Goal: Task Accomplishment & Management: Manage account settings

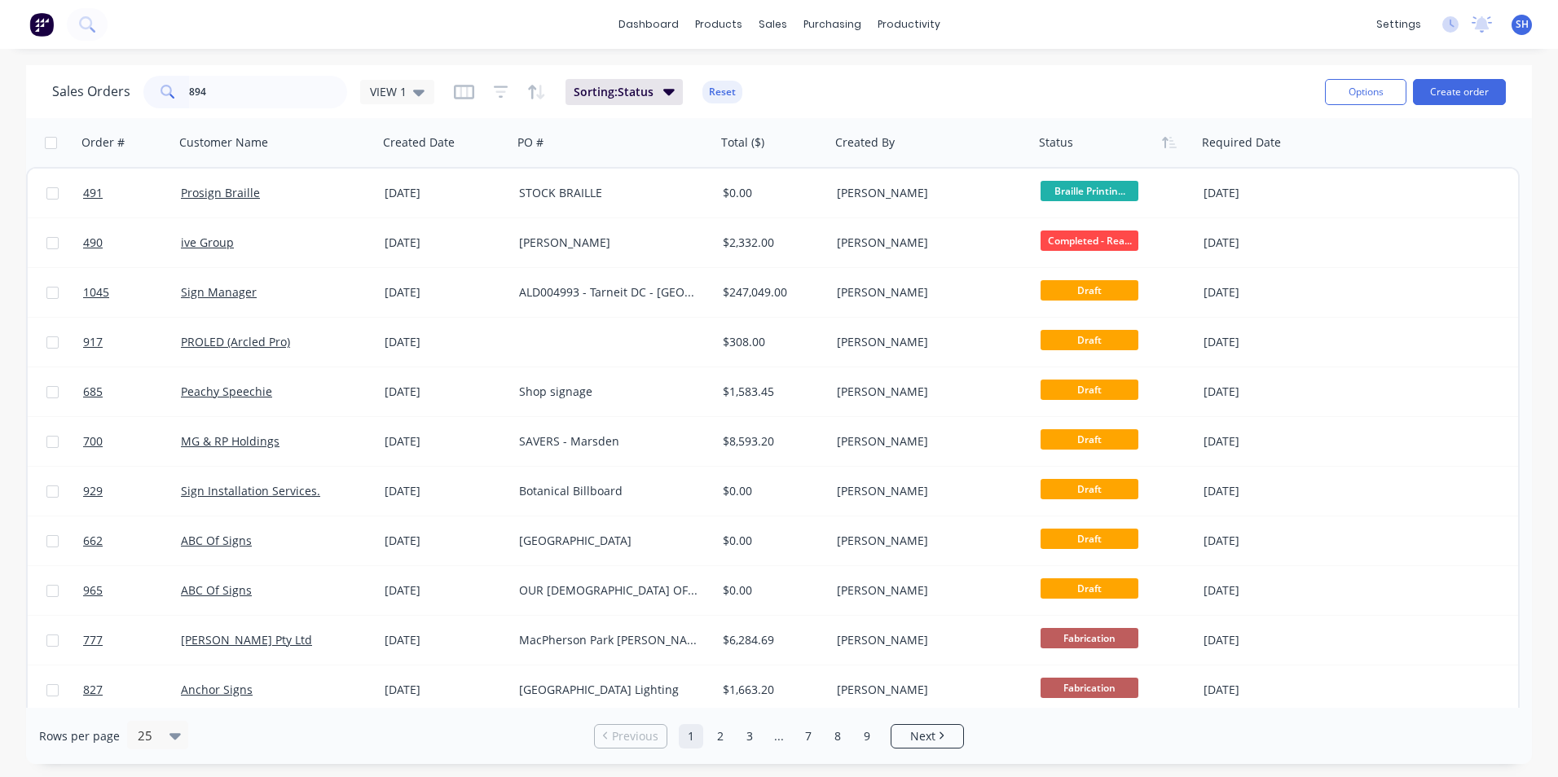
type input "894"
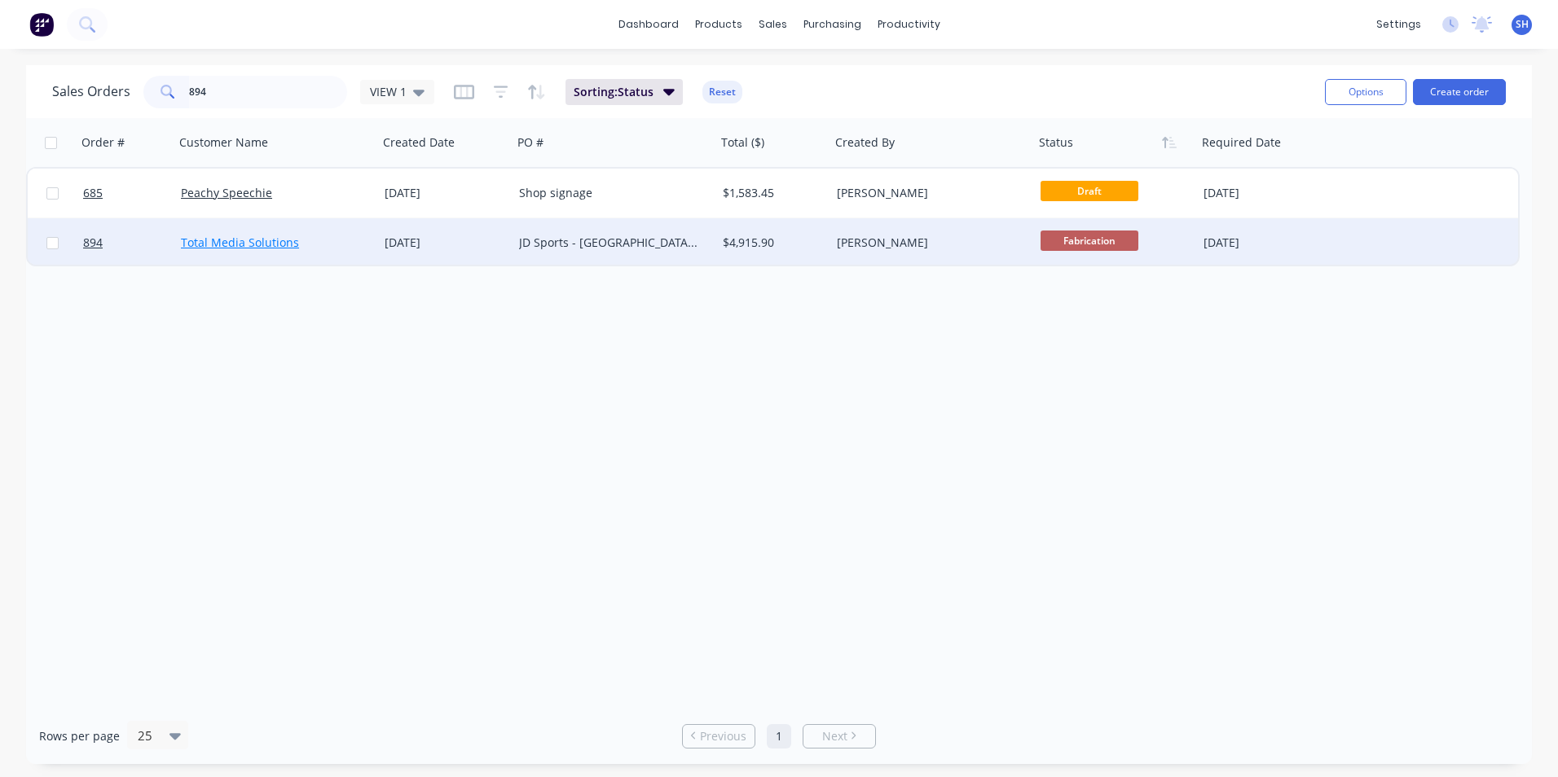
click at [246, 243] on link "Total Media Solutions" at bounding box center [240, 242] width 118 height 15
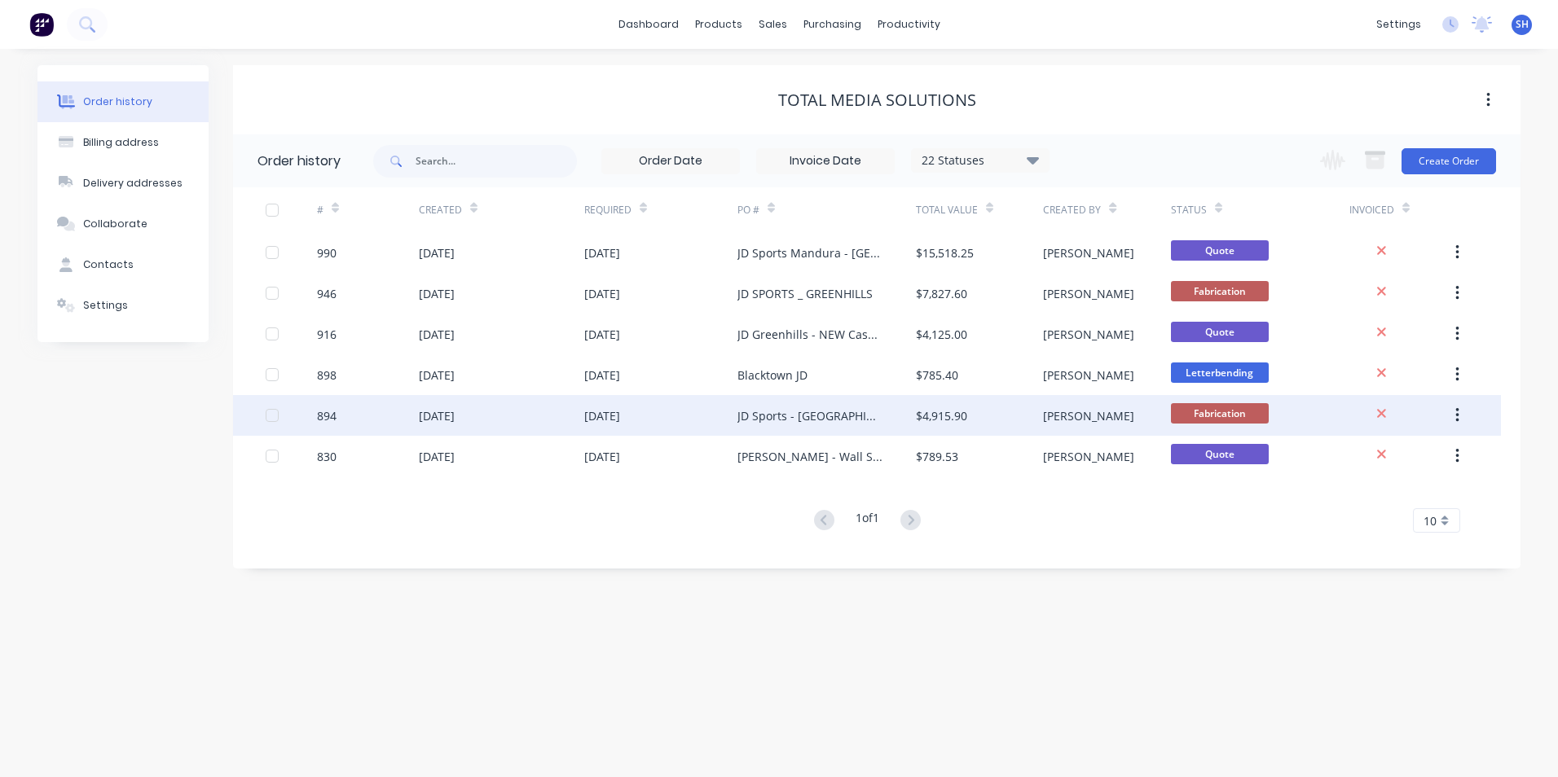
click at [478, 415] on div "[DATE]" at bounding box center [501, 415] width 165 height 41
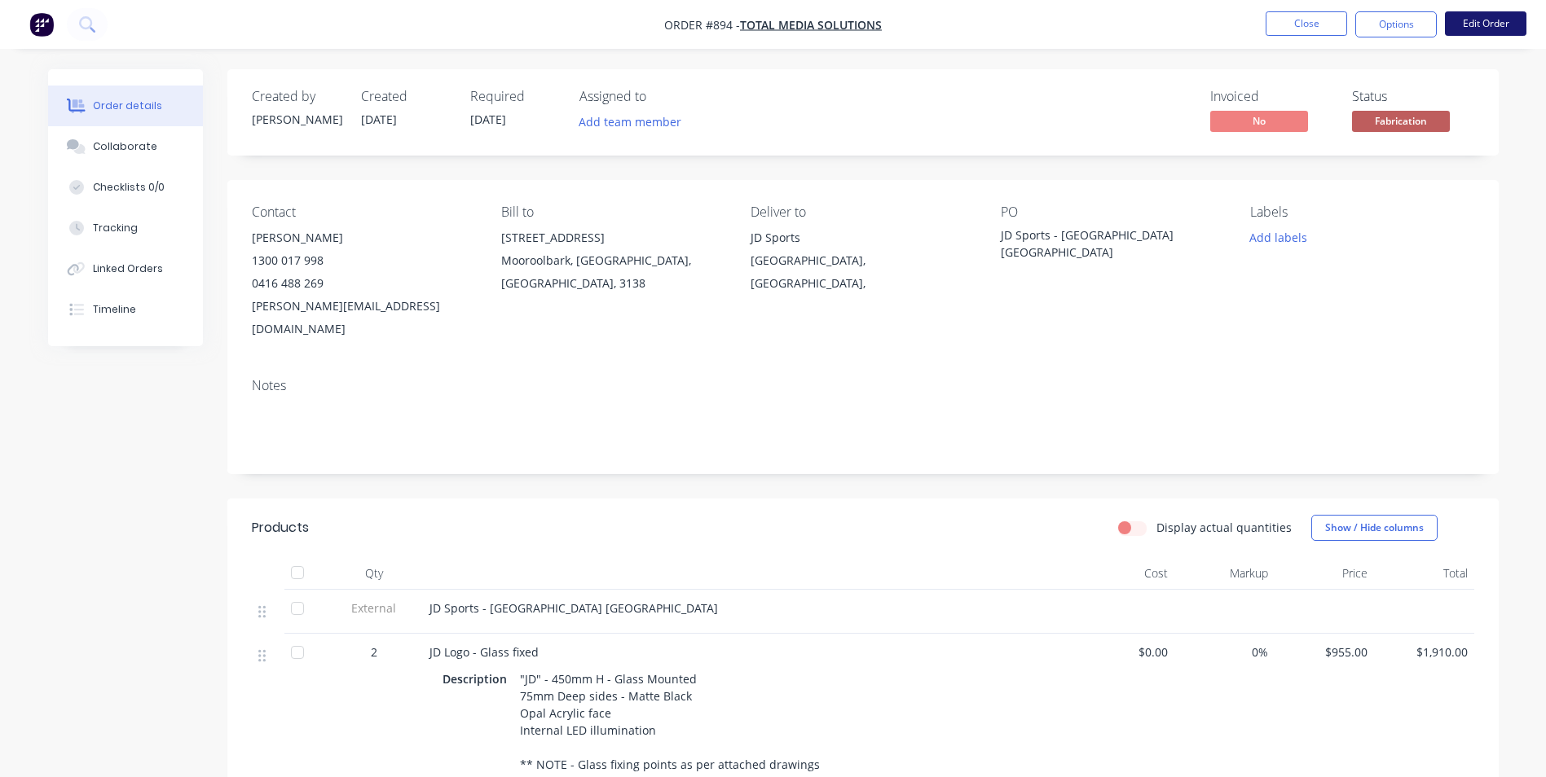
click at [1477, 24] on button "Edit Order" at bounding box center [1485, 23] width 81 height 24
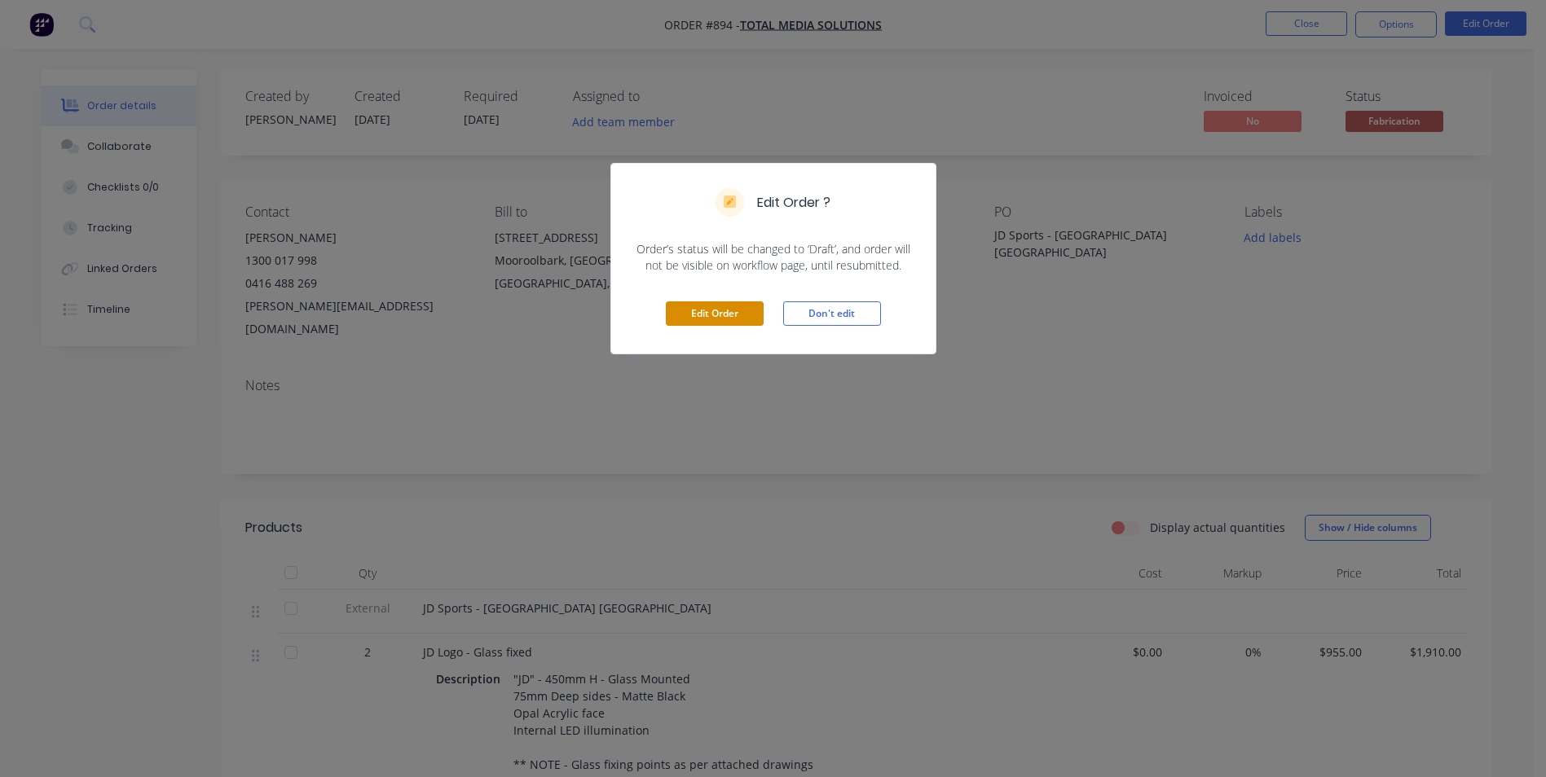
click at [719, 314] on button "Edit Order" at bounding box center [715, 314] width 98 height 24
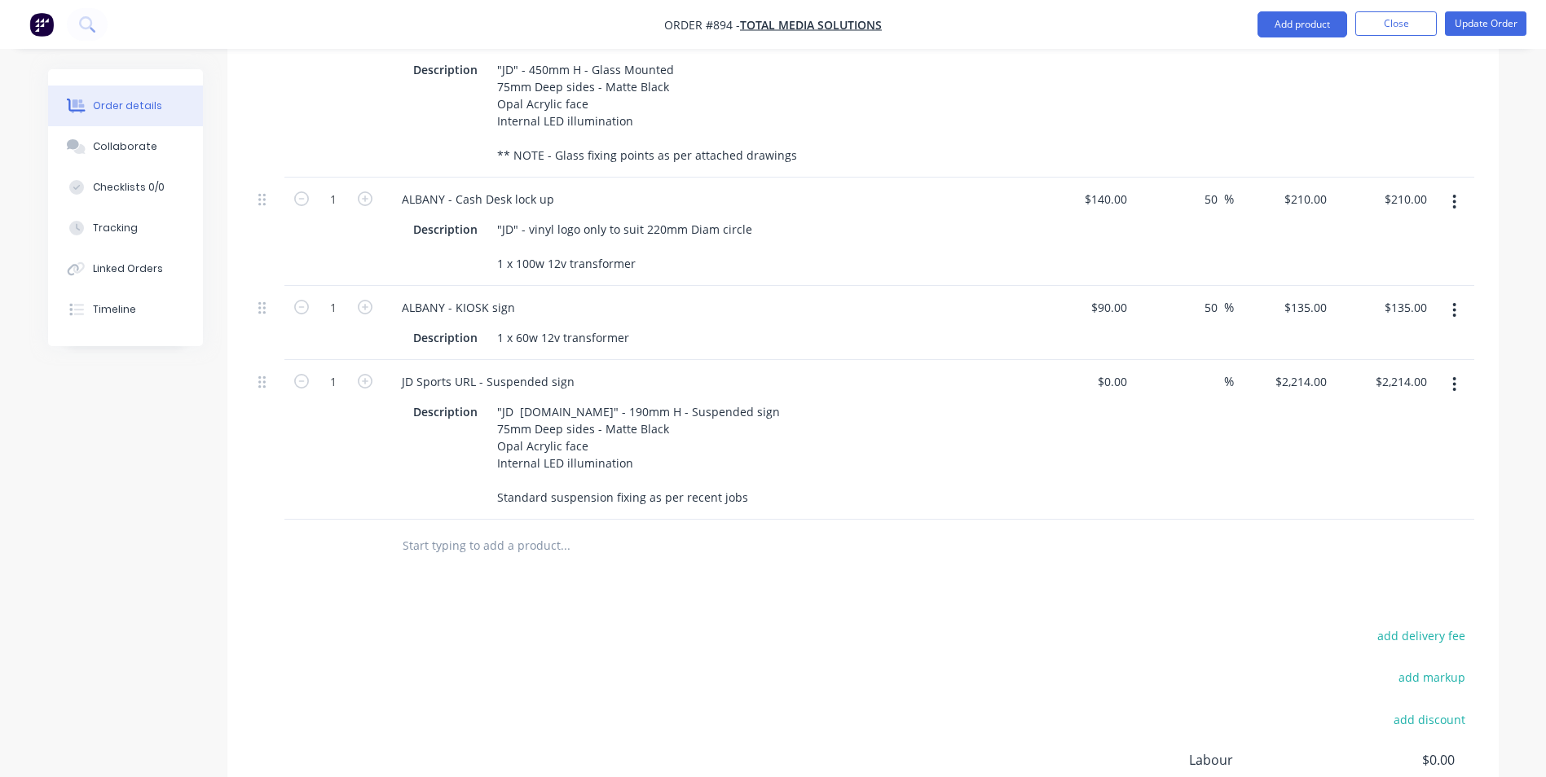
scroll to position [652, 0]
click at [474, 526] on input "text" at bounding box center [565, 542] width 326 height 33
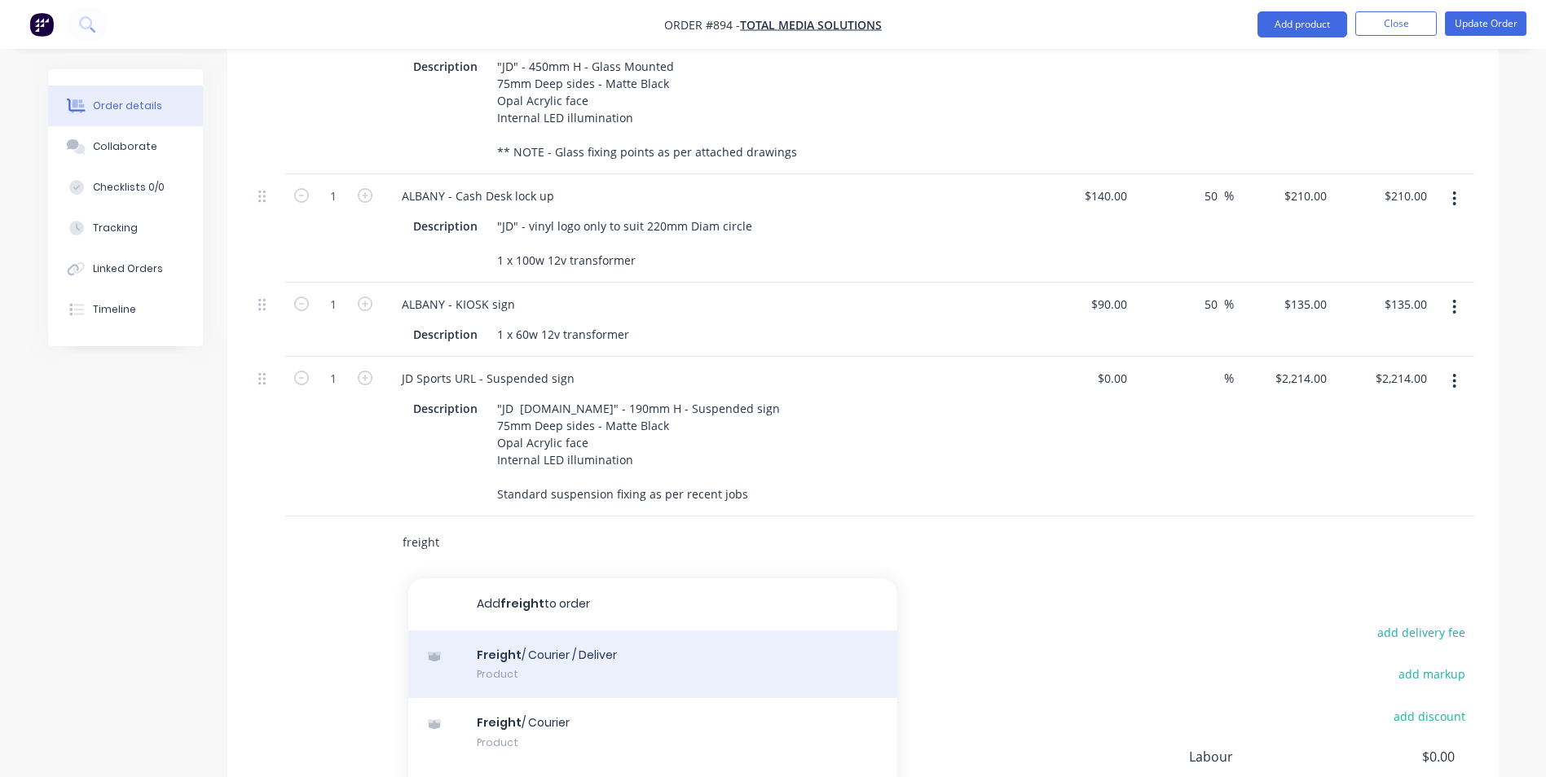
type input "freight"
click at [579, 631] on div "Freight / Courier / Deliver Product" at bounding box center [652, 665] width 489 height 68
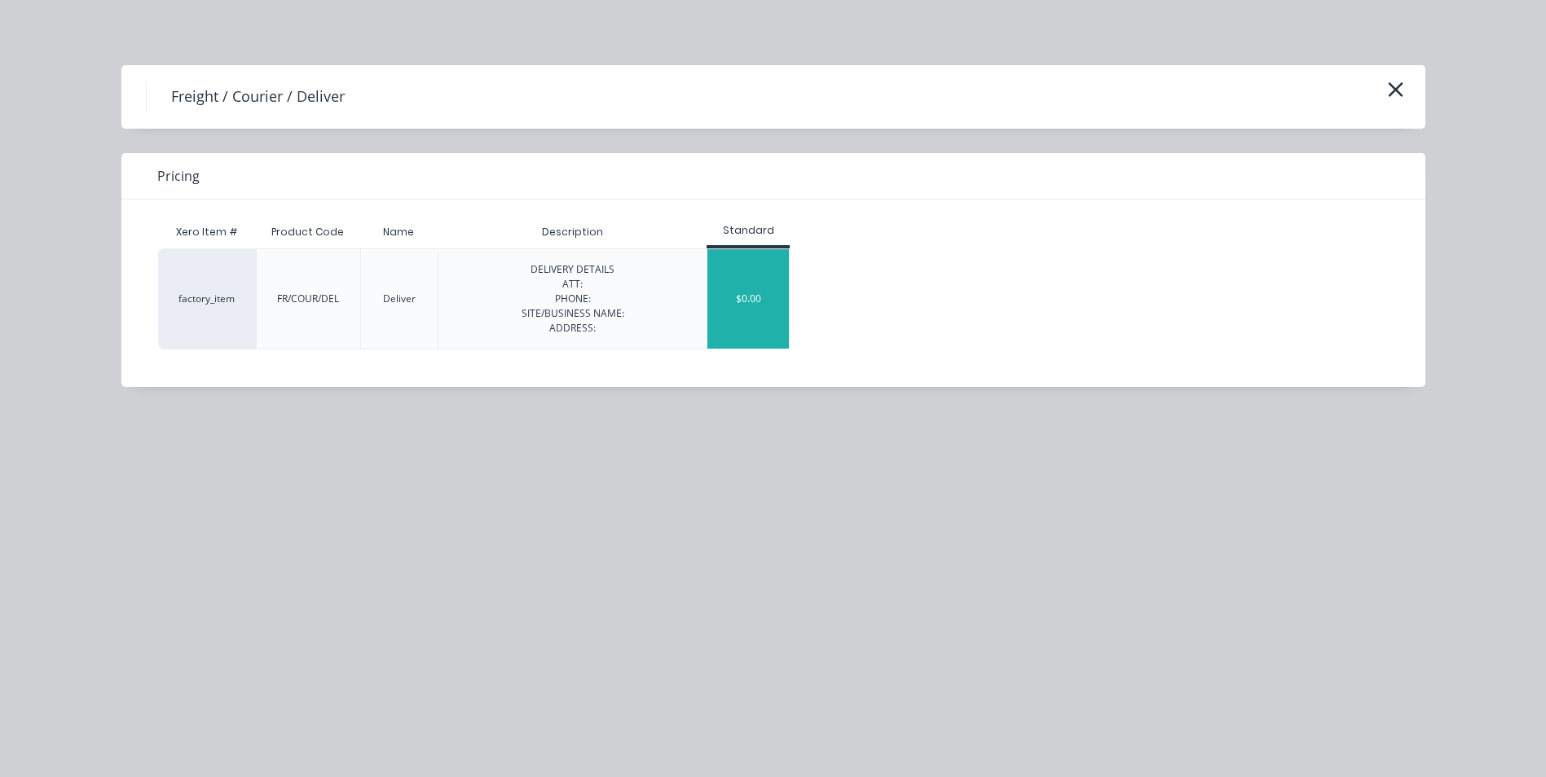
click at [742, 306] on div "$0.00" at bounding box center [747, 298] width 81 height 99
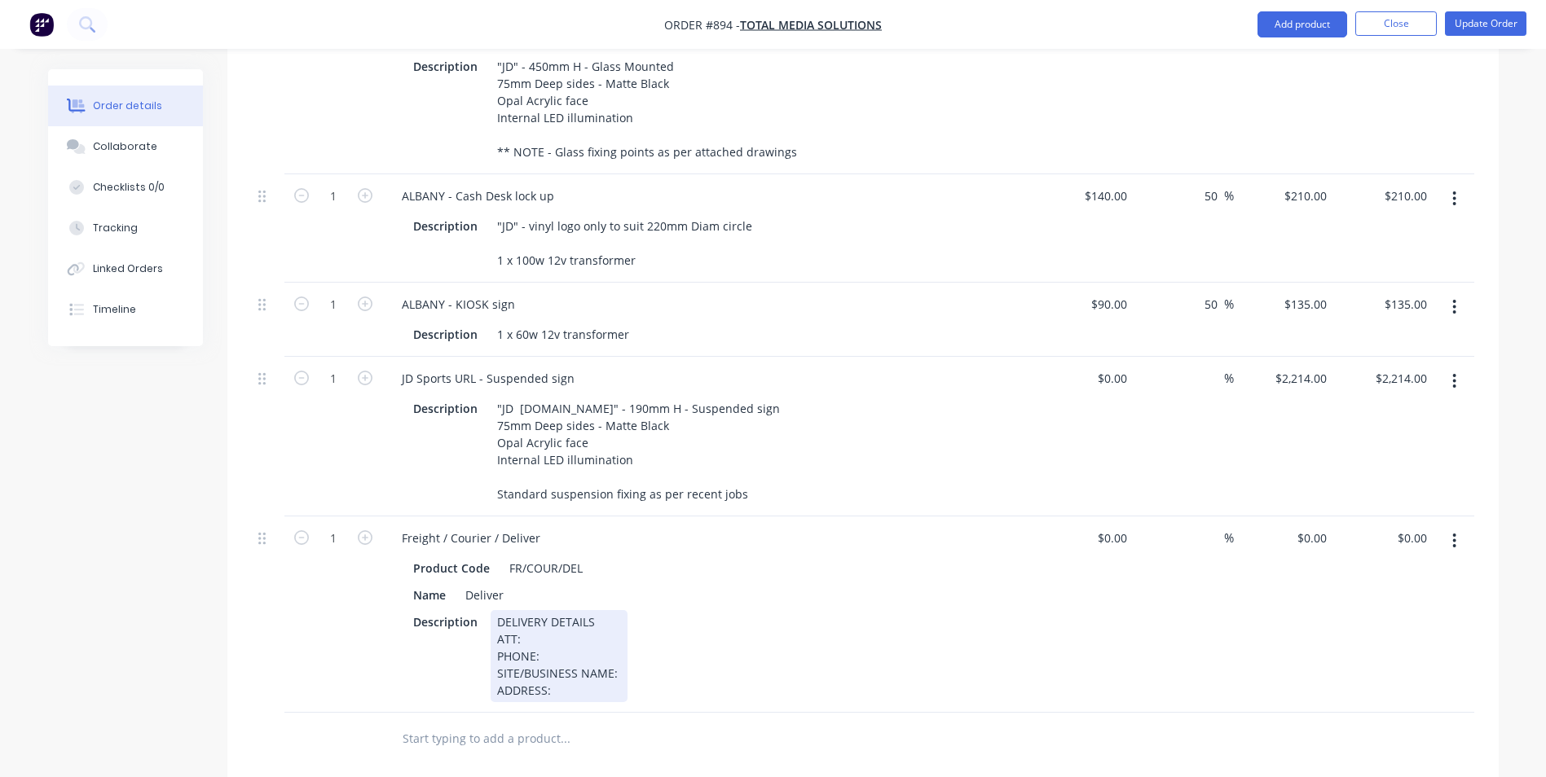
click at [535, 610] on div "DELIVERY DETAILS ATT: PHONE: SITE/BUSINESS NAME: ADDRESS:" at bounding box center [559, 656] width 137 height 92
click at [572, 648] on div "0449 544974" at bounding box center [559, 656] width 124 height 17
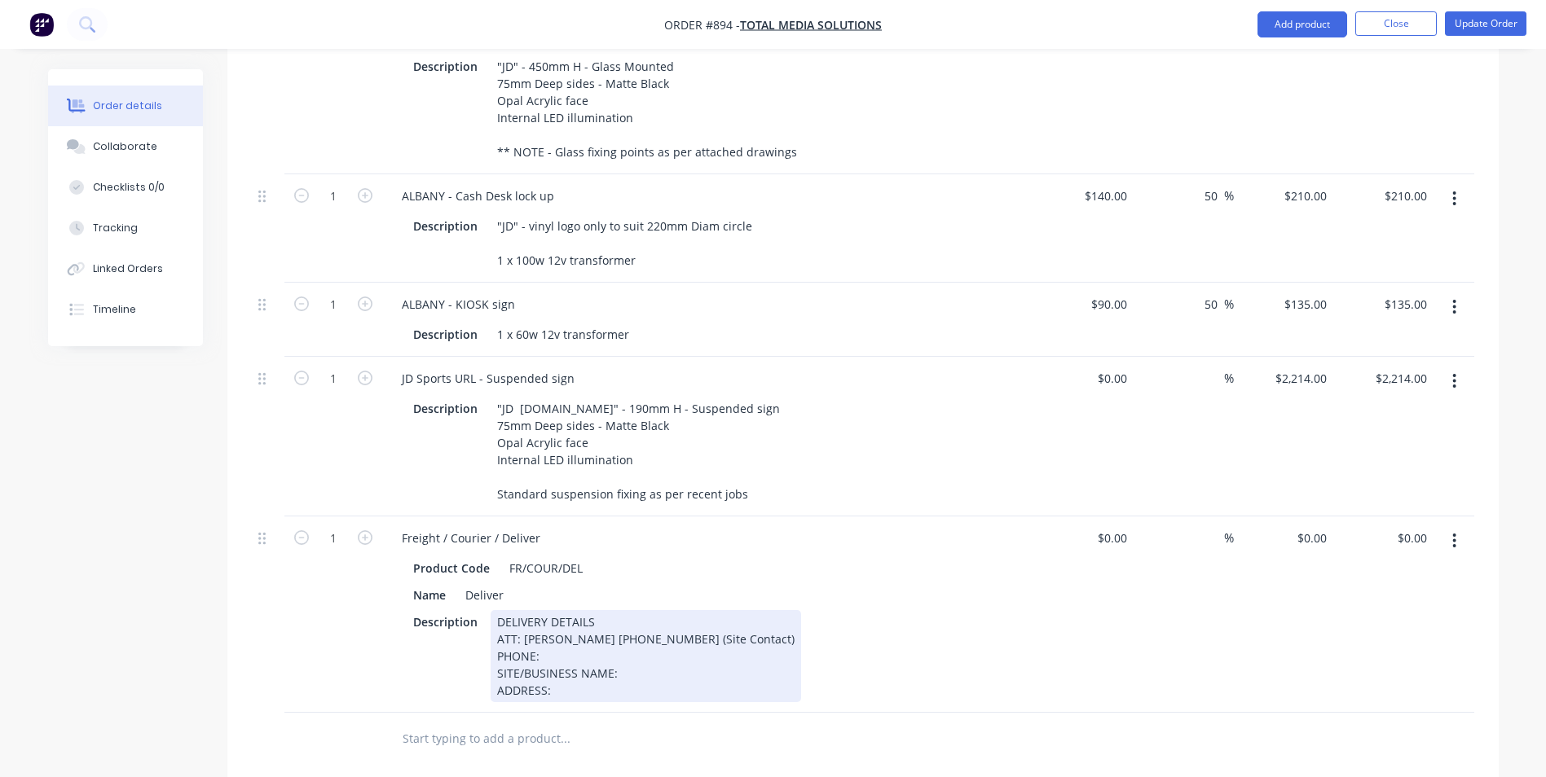
click at [572, 610] on div "DELIVERY DETAILS ATT: [PERSON_NAME] [PHONE_NUMBER] (Site Contact) PHONE: SITE/B…" at bounding box center [646, 656] width 310 height 92
drag, startPoint x: 505, startPoint y: 647, endPoint x: 497, endPoint y: 630, distance: 19.0
click at [497, 630] on div "DELIVERY DETAILS ATT: [PERSON_NAME] [PHONE_NUMBER] (Site Contact) PHONE: [PHONE…" at bounding box center [646, 664] width 310 height 109
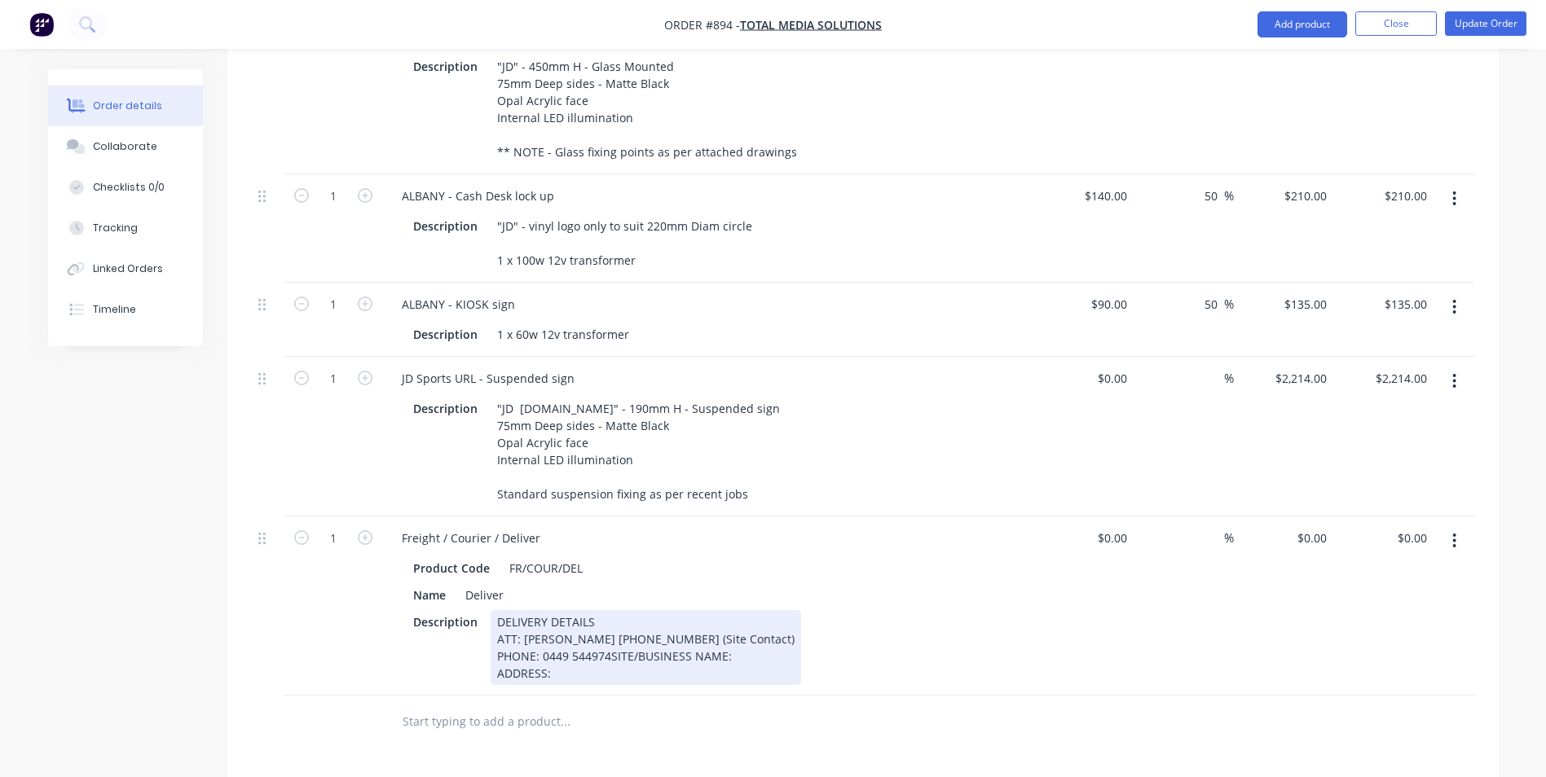
click at [636, 632] on div "DELIVERY DETAILS ATT: [PERSON_NAME] [PHONE_NUMBER] (Site Contact) PHONE: 0449 5…" at bounding box center [646, 647] width 310 height 75
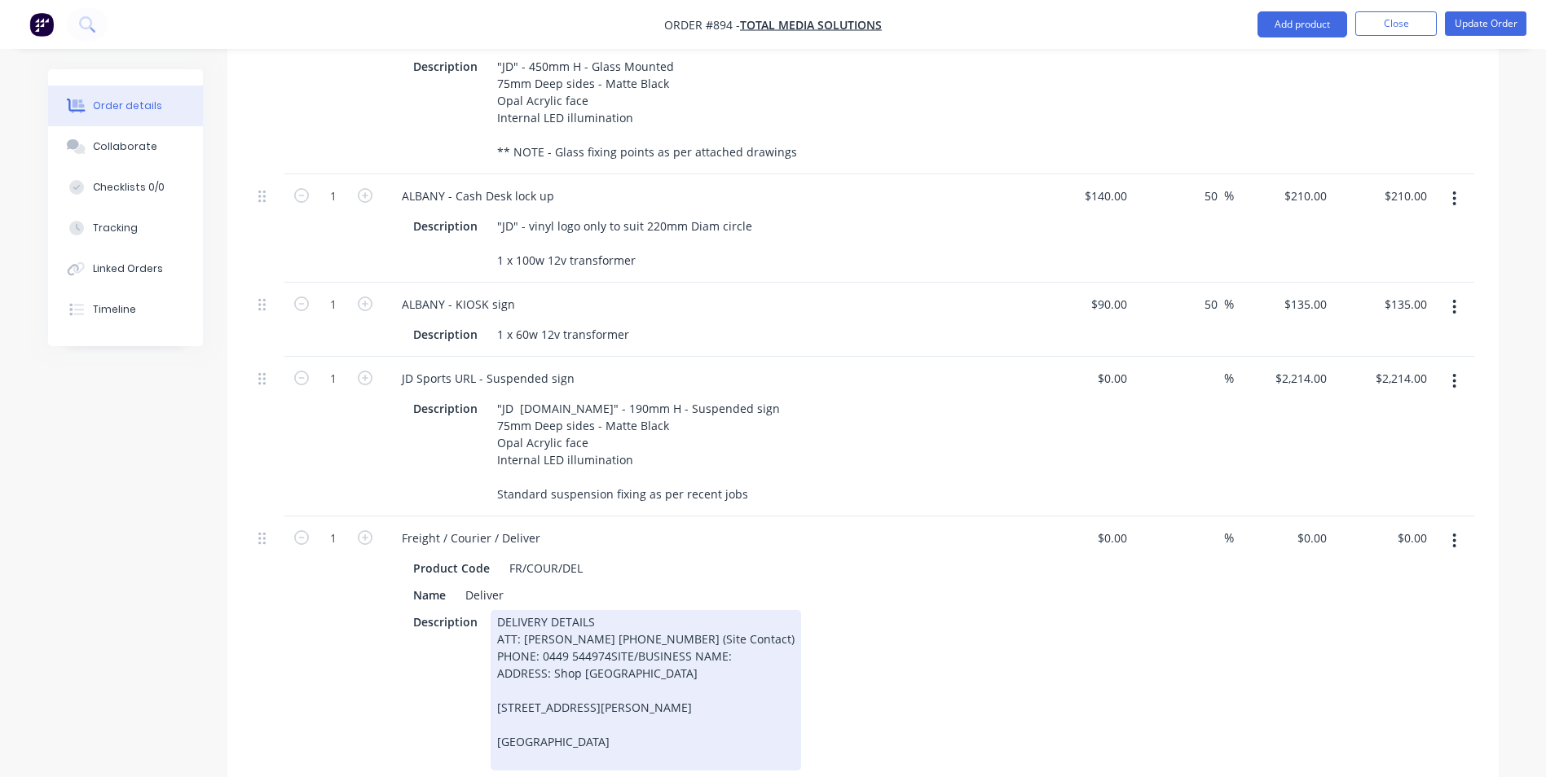
click at [642, 610] on div "DELIVERY DETAILS ATT: [PERSON_NAME] [PHONE_NUMBER] (Site Contact) PHONE: 0449 5…" at bounding box center [646, 690] width 310 height 161
drag, startPoint x: 609, startPoint y: 605, endPoint x: 730, endPoint y: 611, distance: 121.6
click at [730, 611] on div "DELIVERY DETAILS ATT: [PERSON_NAME] [PHONE_NUMBER] (Site Contact) PHONE: 0449 5…" at bounding box center [646, 690] width 310 height 161
click at [781, 629] on div "Description DELIVERY DETAILS ATT: [PERSON_NAME] [PHONE_NUMBER] (Site Contact) P…" at bounding box center [705, 690] width 597 height 161
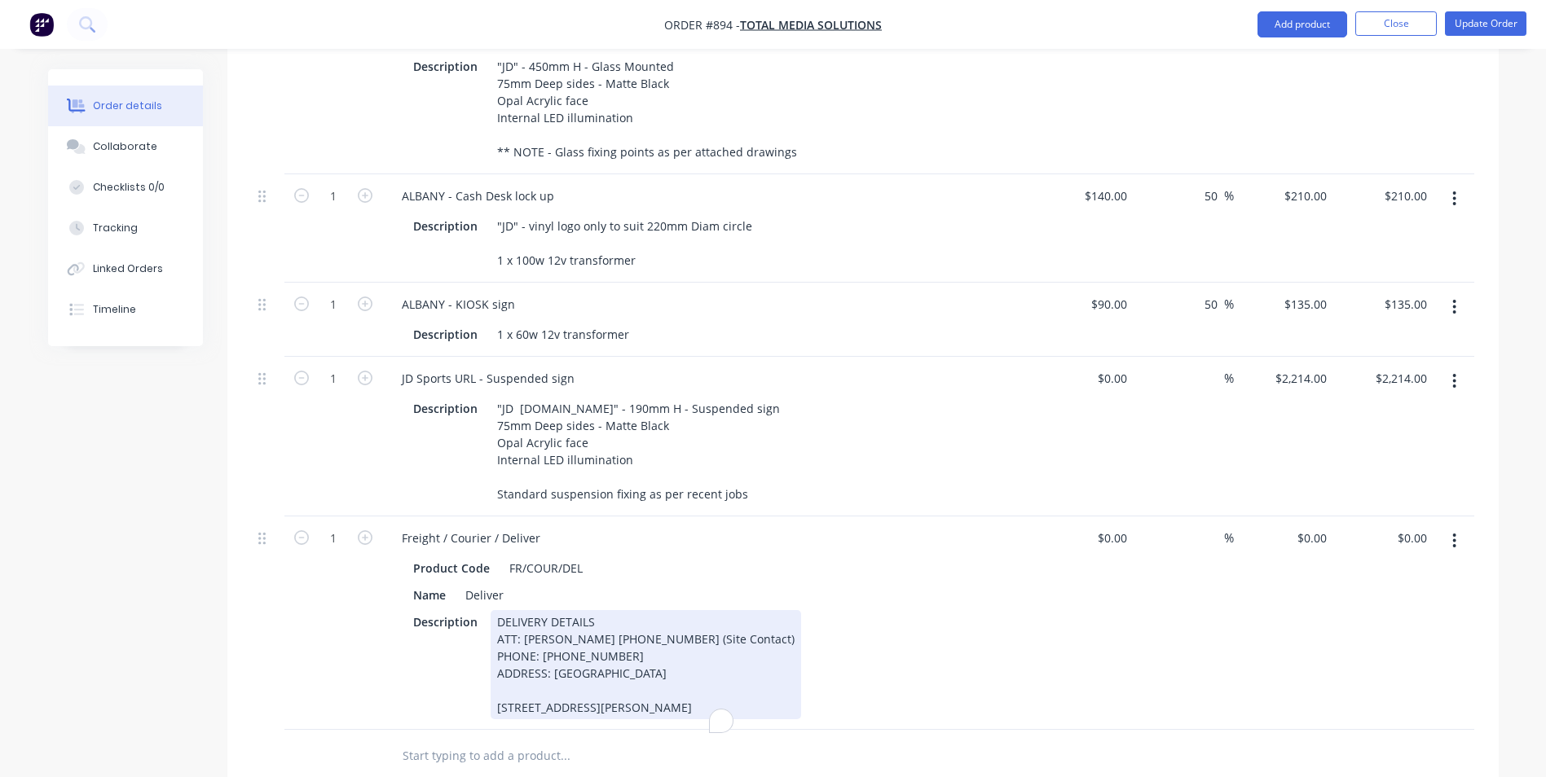
click at [558, 654] on div "DELIVERY DETAILS ATT: [PERSON_NAME] [PHONE_NUMBER] (Site Contact) PHONE: [PHONE…" at bounding box center [646, 664] width 310 height 109
click at [498, 644] on div "DELIVERY DETAILS ATT: [PERSON_NAME] [PHONE_NUMBER] (Site Contact) PHONE: [PHONE…" at bounding box center [646, 664] width 310 height 109
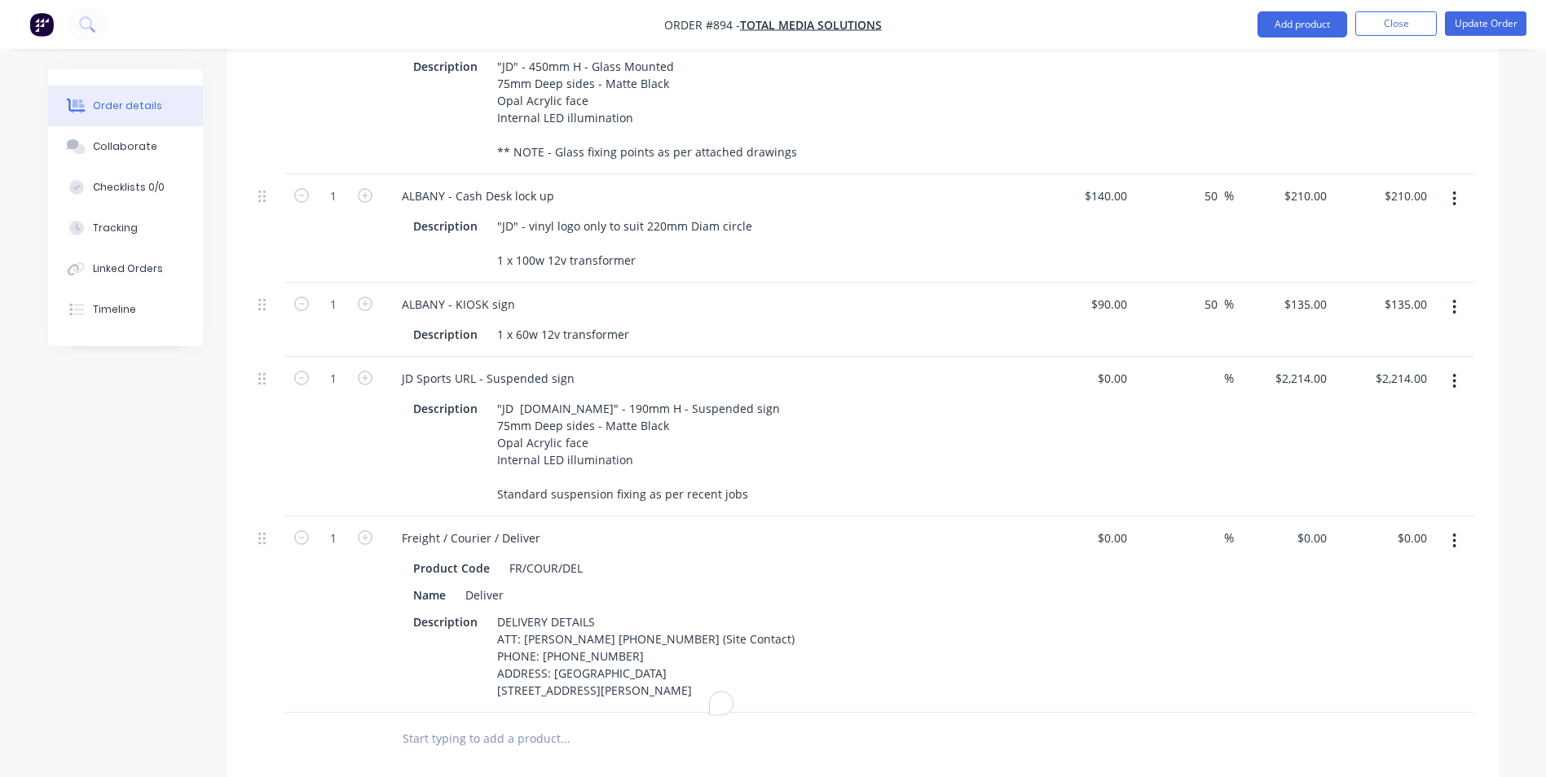
click at [817, 619] on div "Description DELIVERY DETAILS ATT: [PERSON_NAME] [PHONE_NUMBER] (Site Contact) P…" at bounding box center [705, 656] width 597 height 92
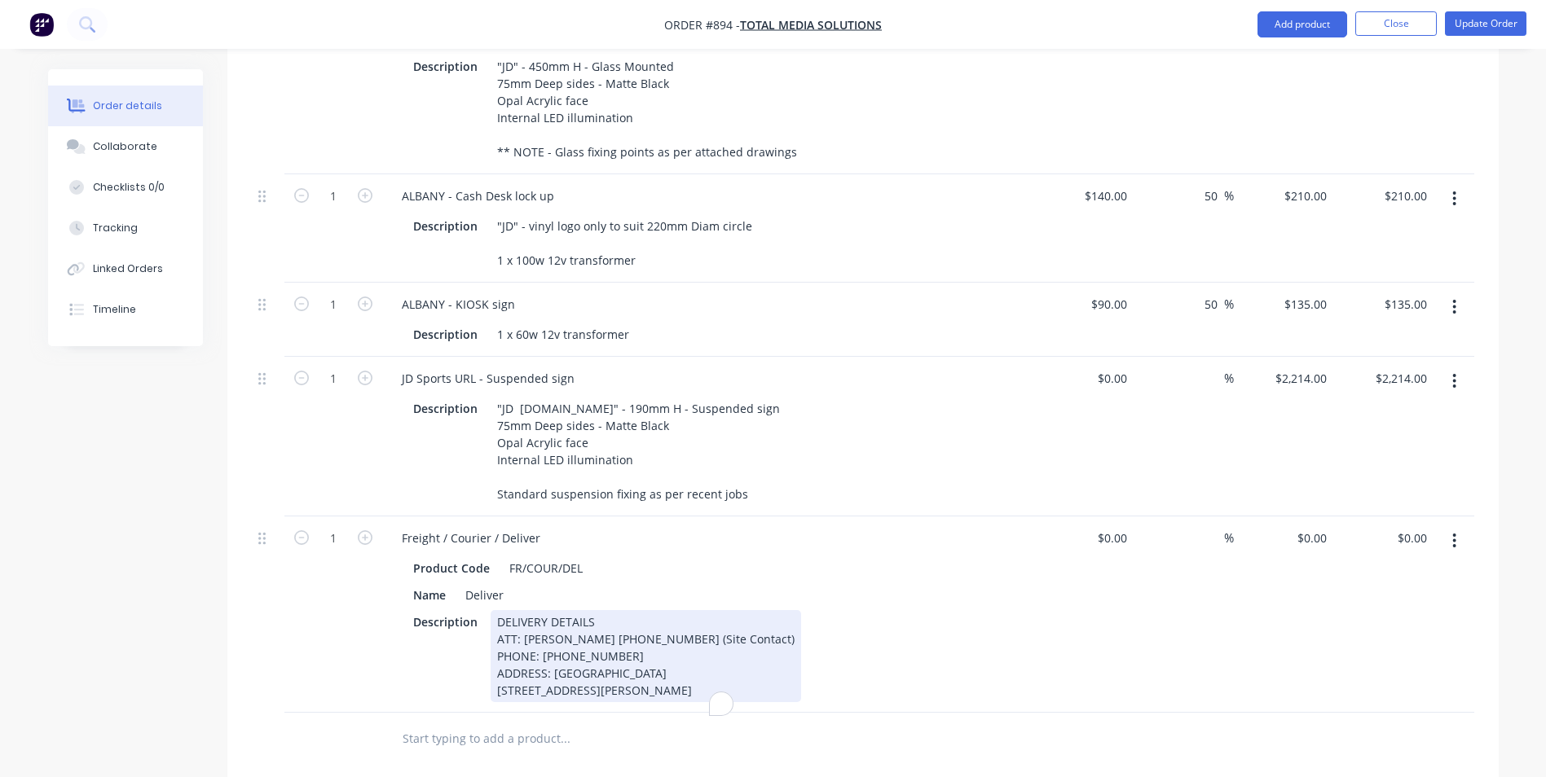
click at [632, 667] on div "DELIVERY DETAILS ATT: [PERSON_NAME] [PHONE_NUMBER] (Site Contact) PHONE: [PHONE…" at bounding box center [646, 656] width 310 height 92
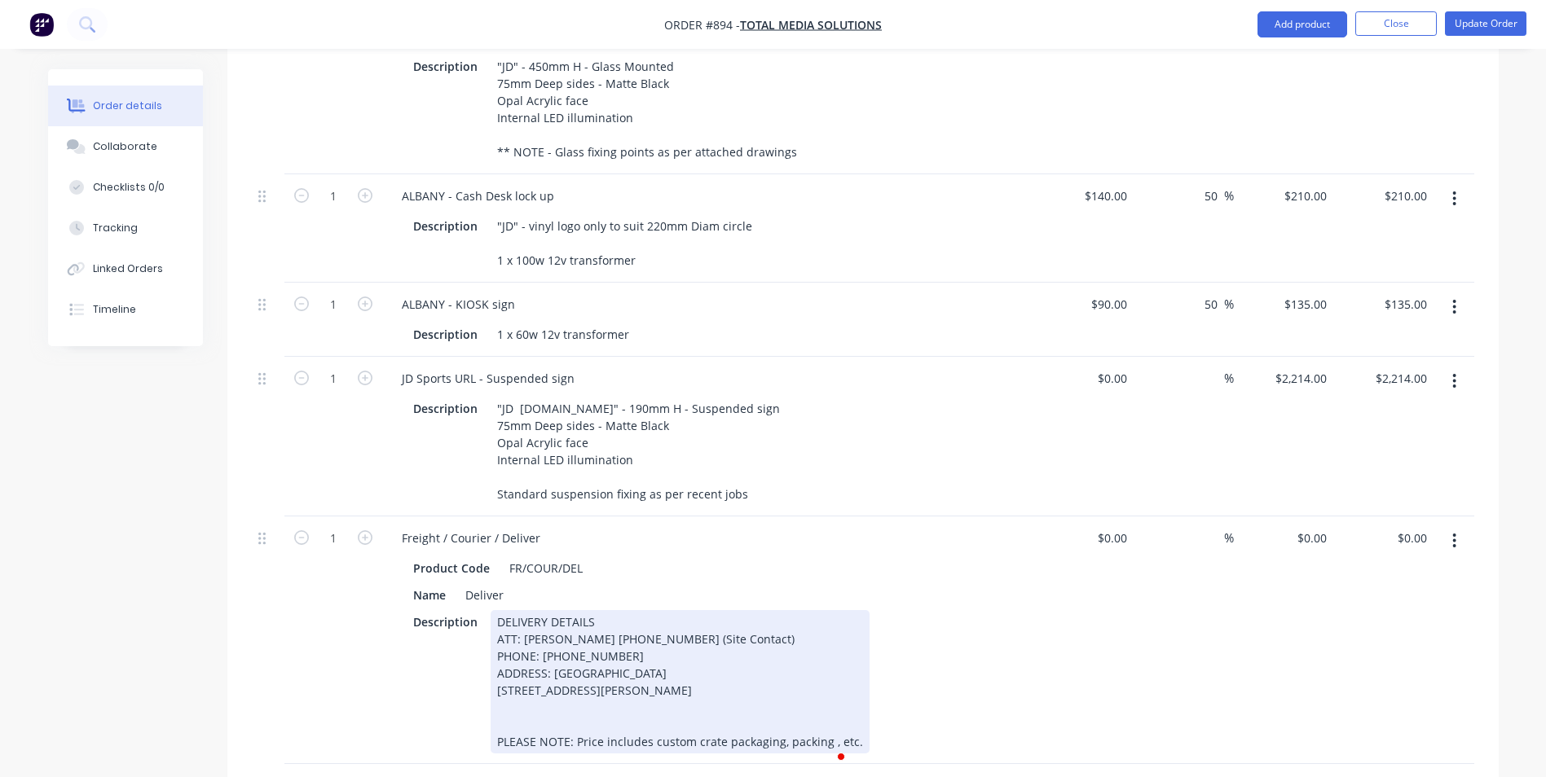
click at [941, 688] on div "Description DELIVERY DETAILS ATT: [PERSON_NAME] [PHONE_NUMBER] (Site Contact) P…" at bounding box center [705, 681] width 597 height 143
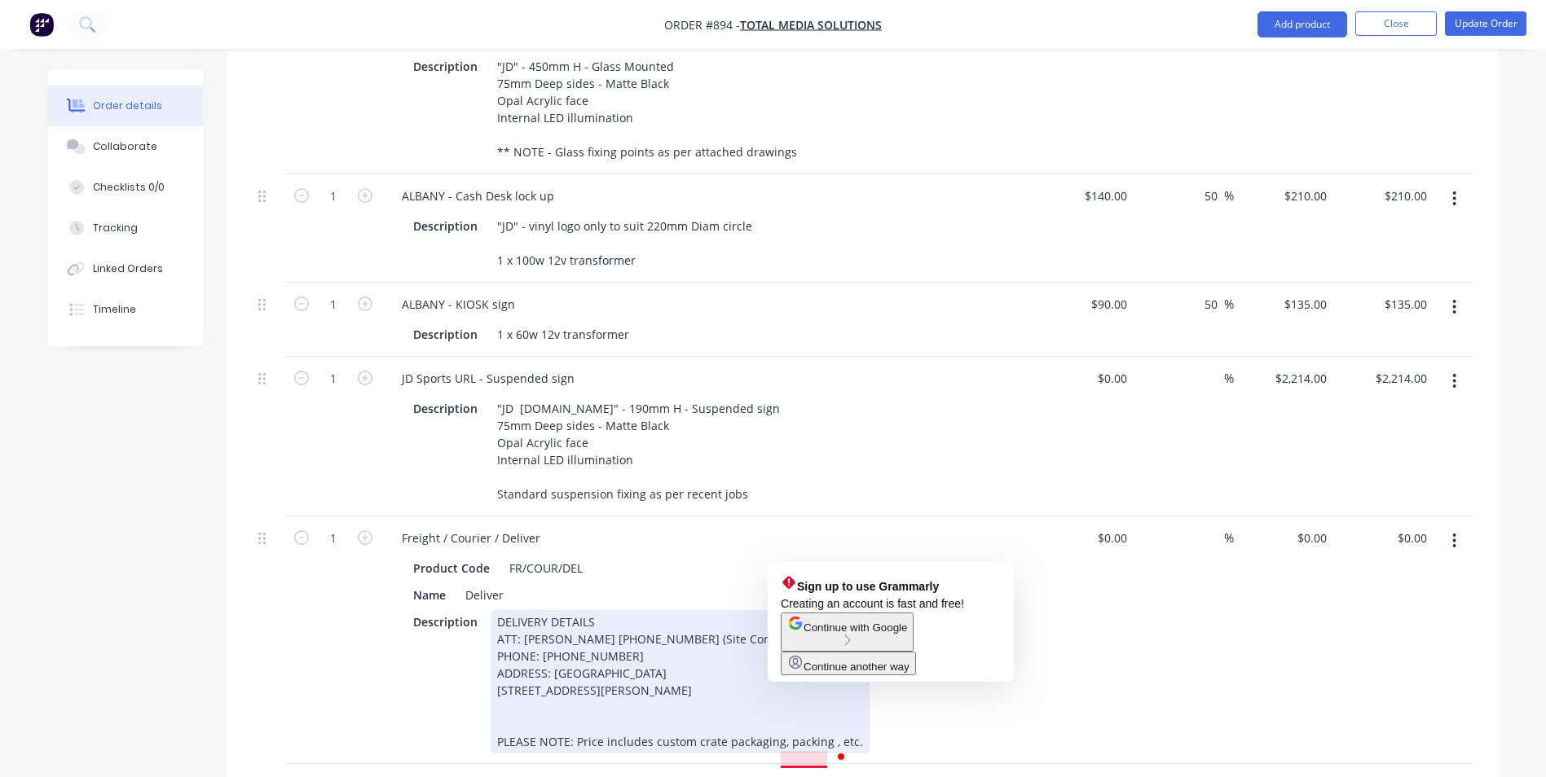
click at [886, 716] on div "Description DELIVERY DETAILS ATT: [PERSON_NAME] [PHONE_NUMBER] (Site Contact) P…" at bounding box center [705, 681] width 597 height 143
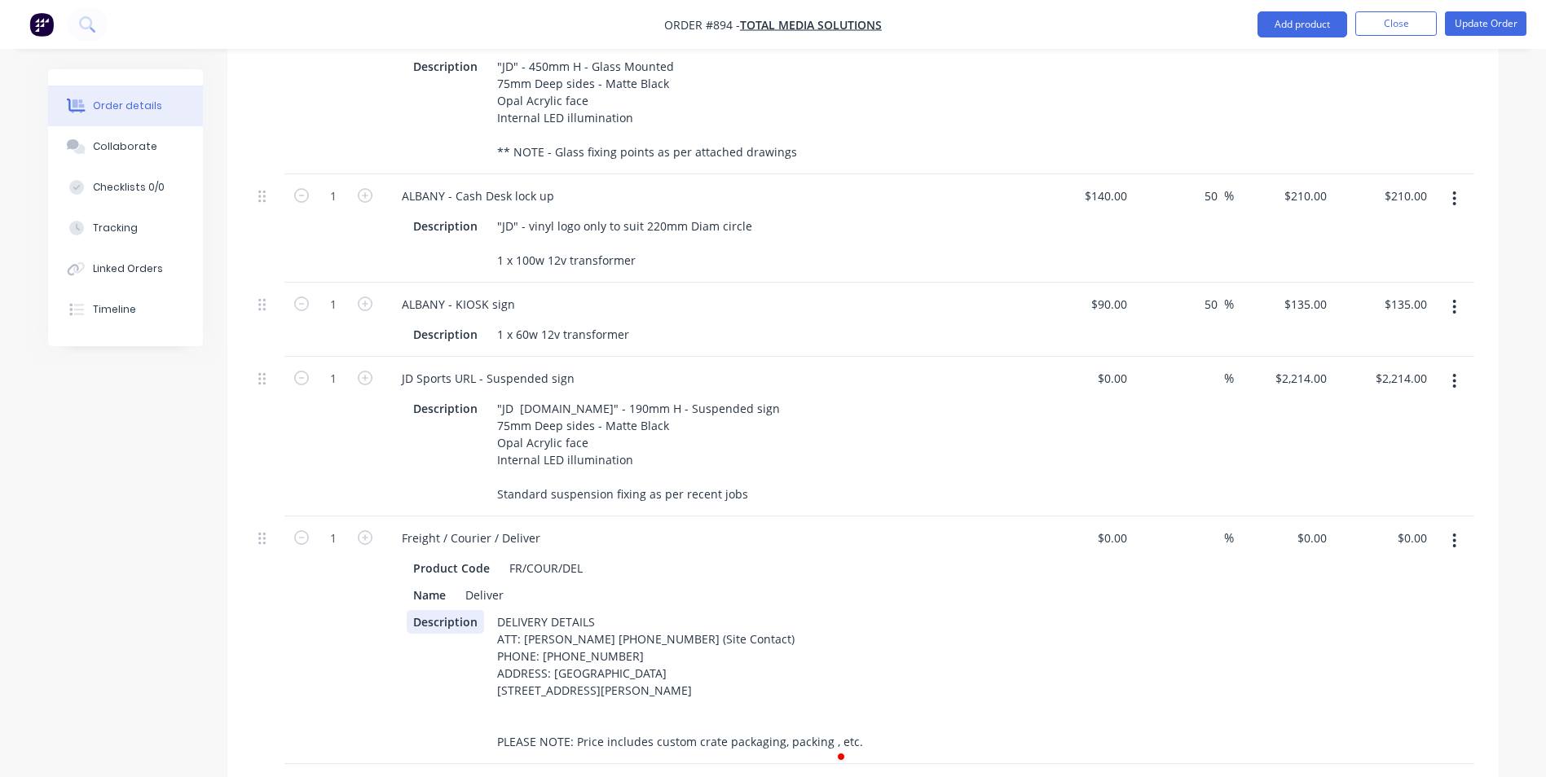
click at [399, 663] on div "Product Code FR/COUR/DEL Name Deliver Description DELIVERY DETAILS ATT: [PERSON…" at bounding box center [708, 653] width 639 height 200
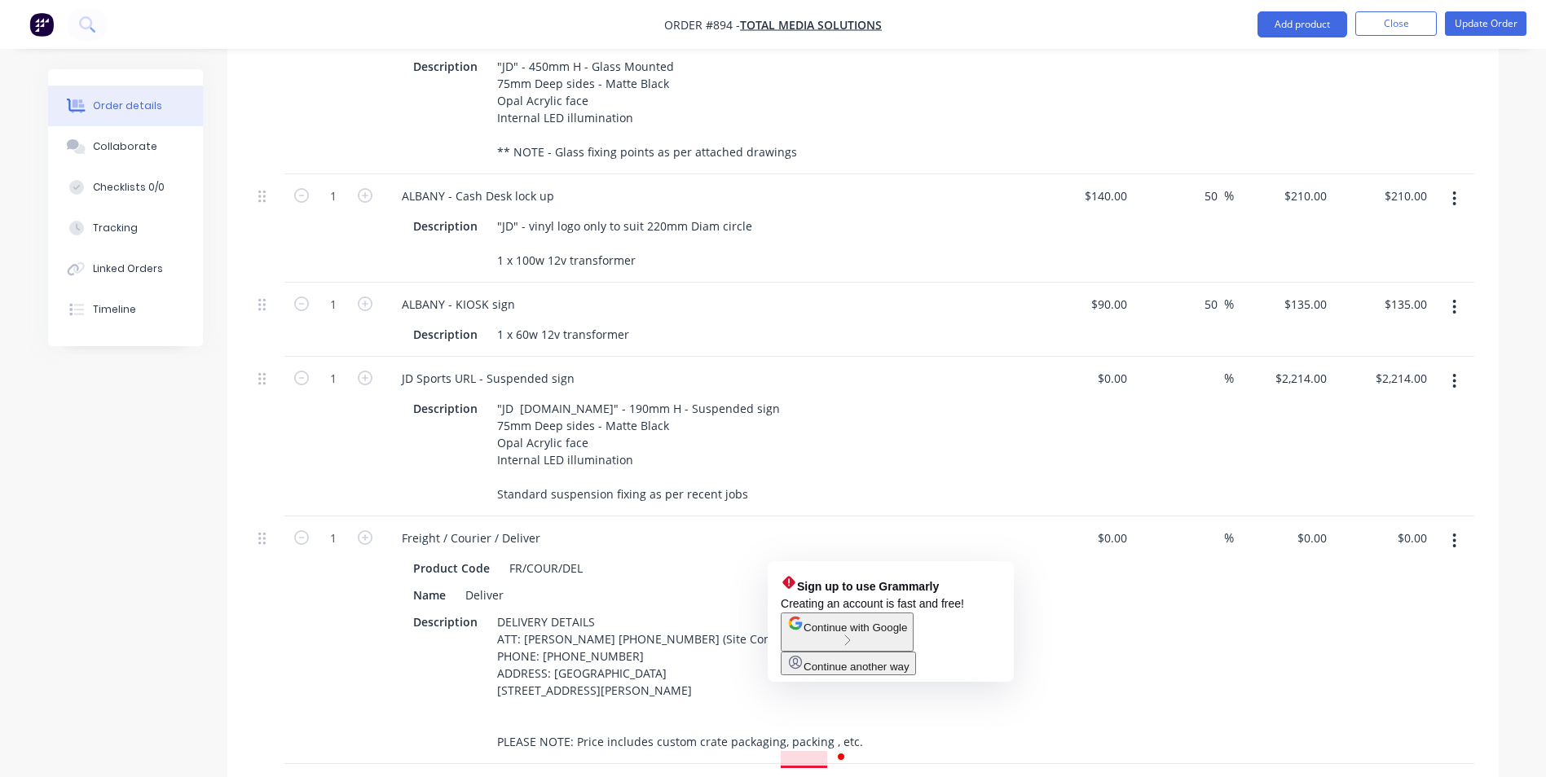
click at [838, 753] on div "Open Grammarly. 1 suggestions." at bounding box center [841, 757] width 8 height 8
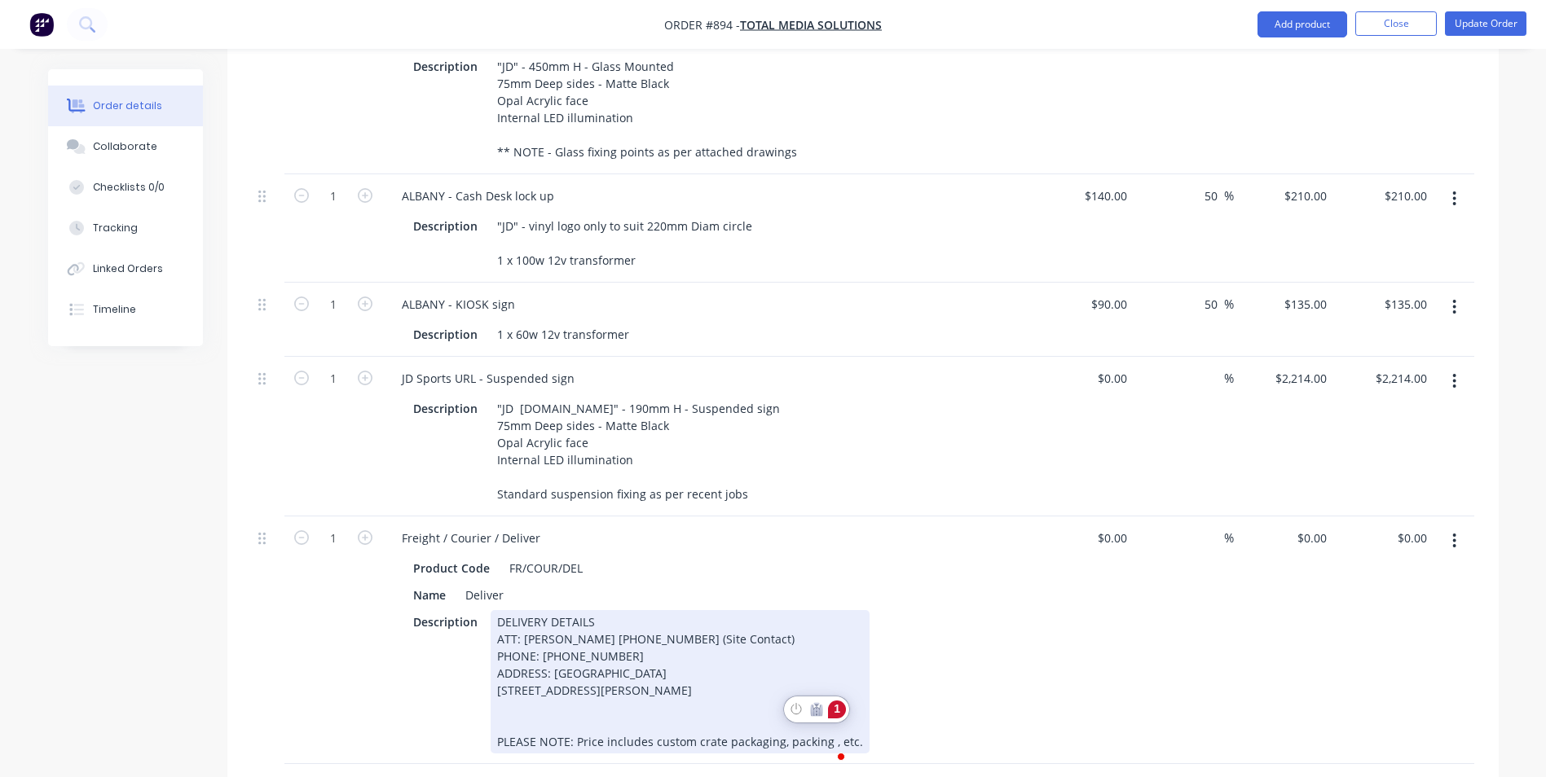
click at [966, 702] on div "Description DELIVERY DETAILS ATT: [PERSON_NAME] [PHONE_NUMBER] (Site Contact) P…" at bounding box center [705, 681] width 597 height 143
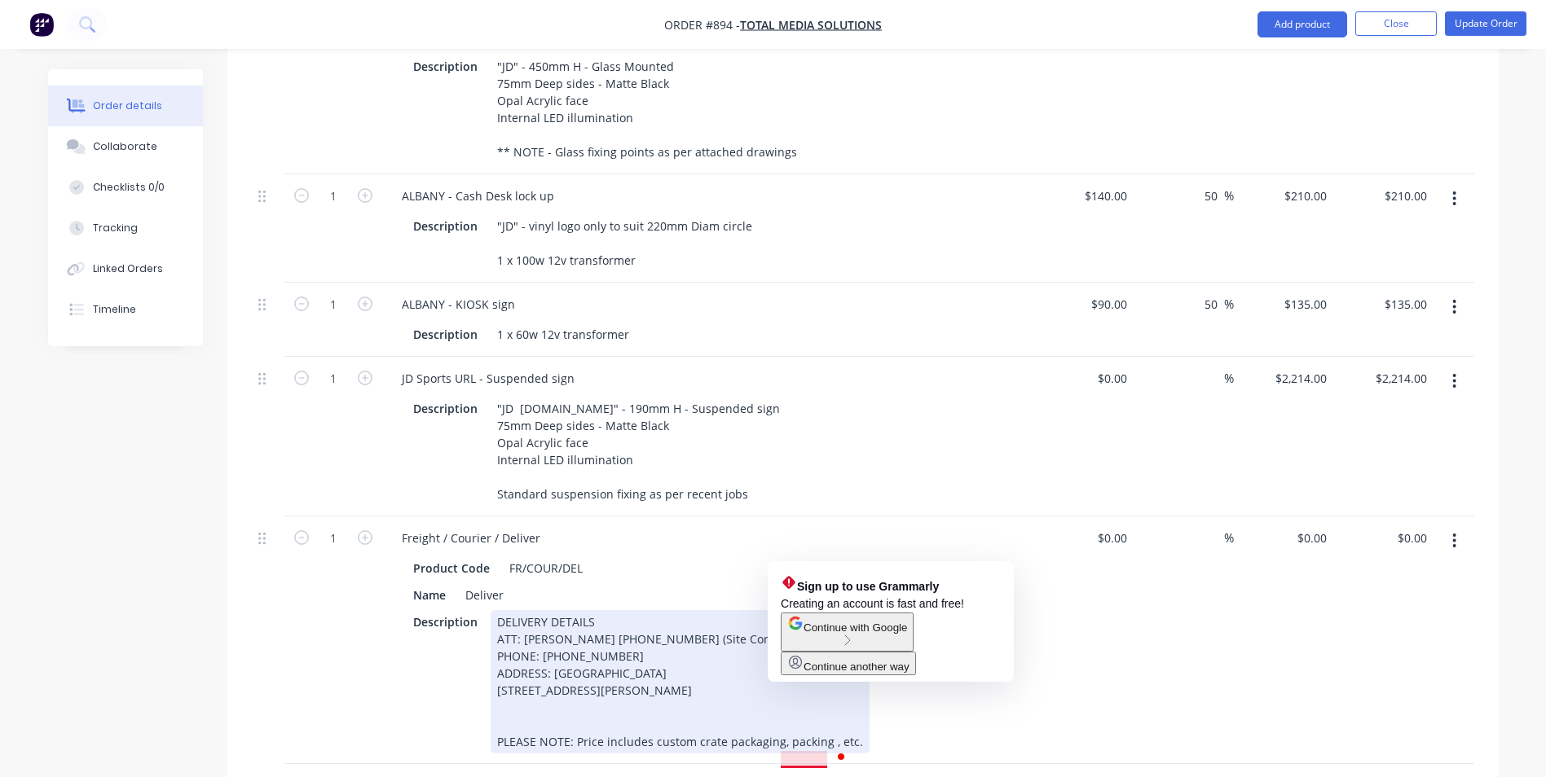
click at [821, 716] on div "DELIVERY DETAILS ATT: [PERSON_NAME] [PHONE_NUMBER] (Site Contact) PHONE: [PHONE…" at bounding box center [680, 681] width 379 height 143
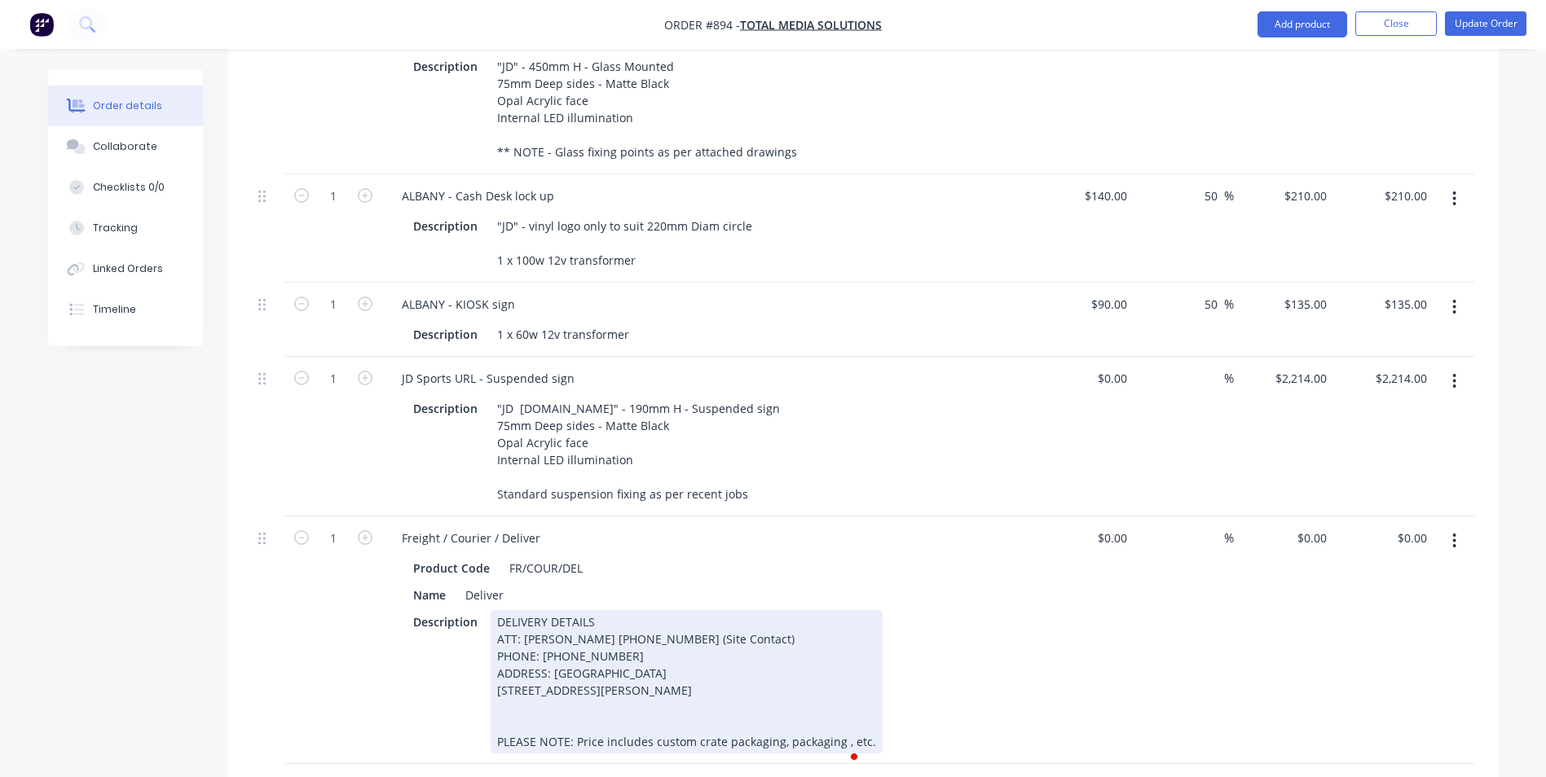
click at [980, 628] on div "Description DELIVERY DETAILS ATT: [PERSON_NAME] [PHONE_NUMBER] (Site Contact) P…" at bounding box center [705, 681] width 597 height 143
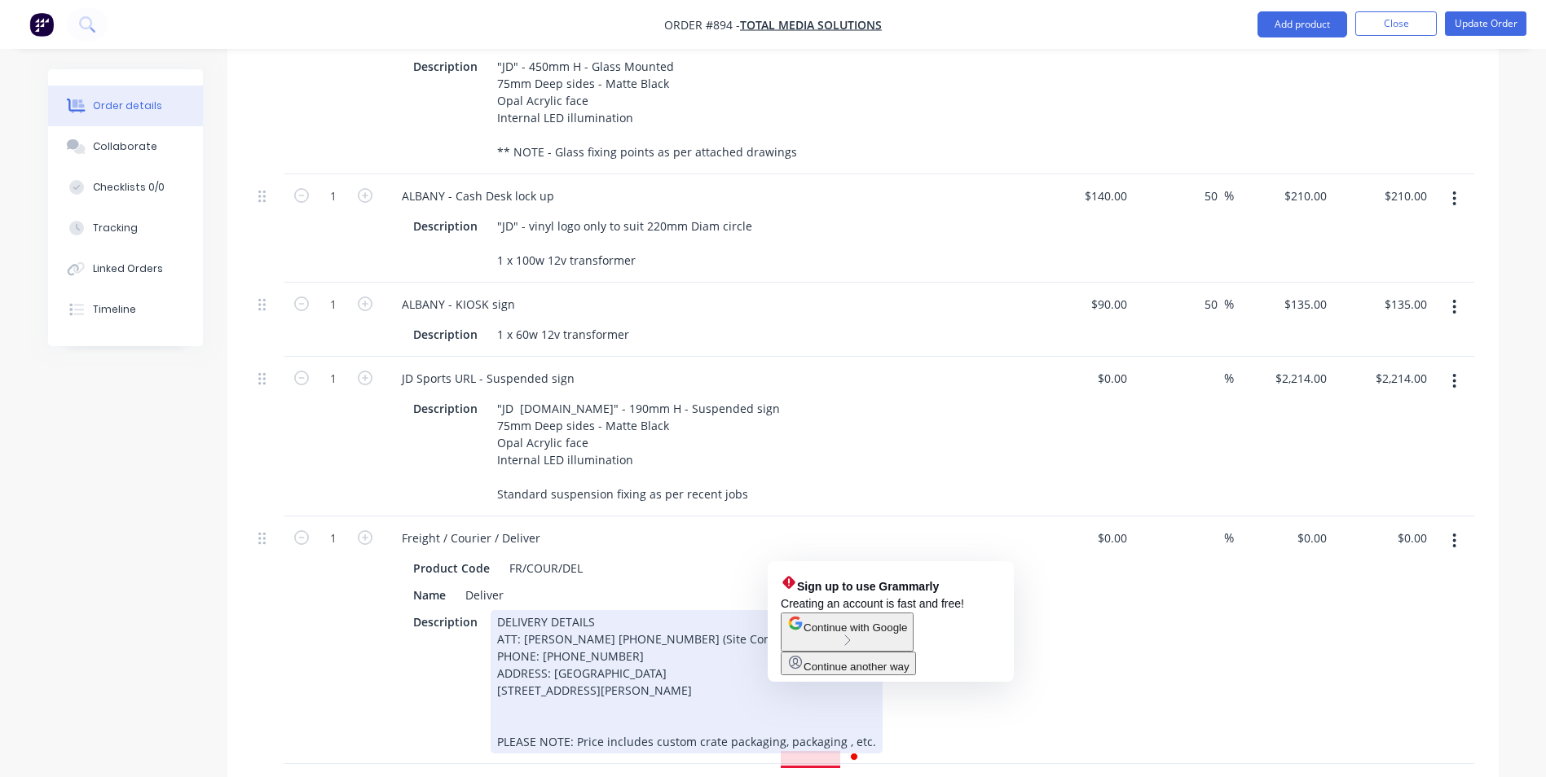
click at [804, 715] on div "DELIVERY DETAILS ATT: [PERSON_NAME] [PHONE_NUMBER] (Site Contact) PHONE: [PHONE…" at bounding box center [687, 681] width 392 height 143
click at [811, 712] on div "DELIVERY DETAILS ATT: [PERSON_NAME] [PHONE_NUMBER] (Site Contact) PHONE: [PHONE…" at bounding box center [687, 681] width 392 height 143
drag, startPoint x: 832, startPoint y: 717, endPoint x: 806, endPoint y: 718, distance: 26.1
click at [806, 718] on div "DELIVERY DETAILS ATT: [PERSON_NAME] [PHONE_NUMBER] (Site Contact) PHONE: [PHONE…" at bounding box center [687, 681] width 392 height 143
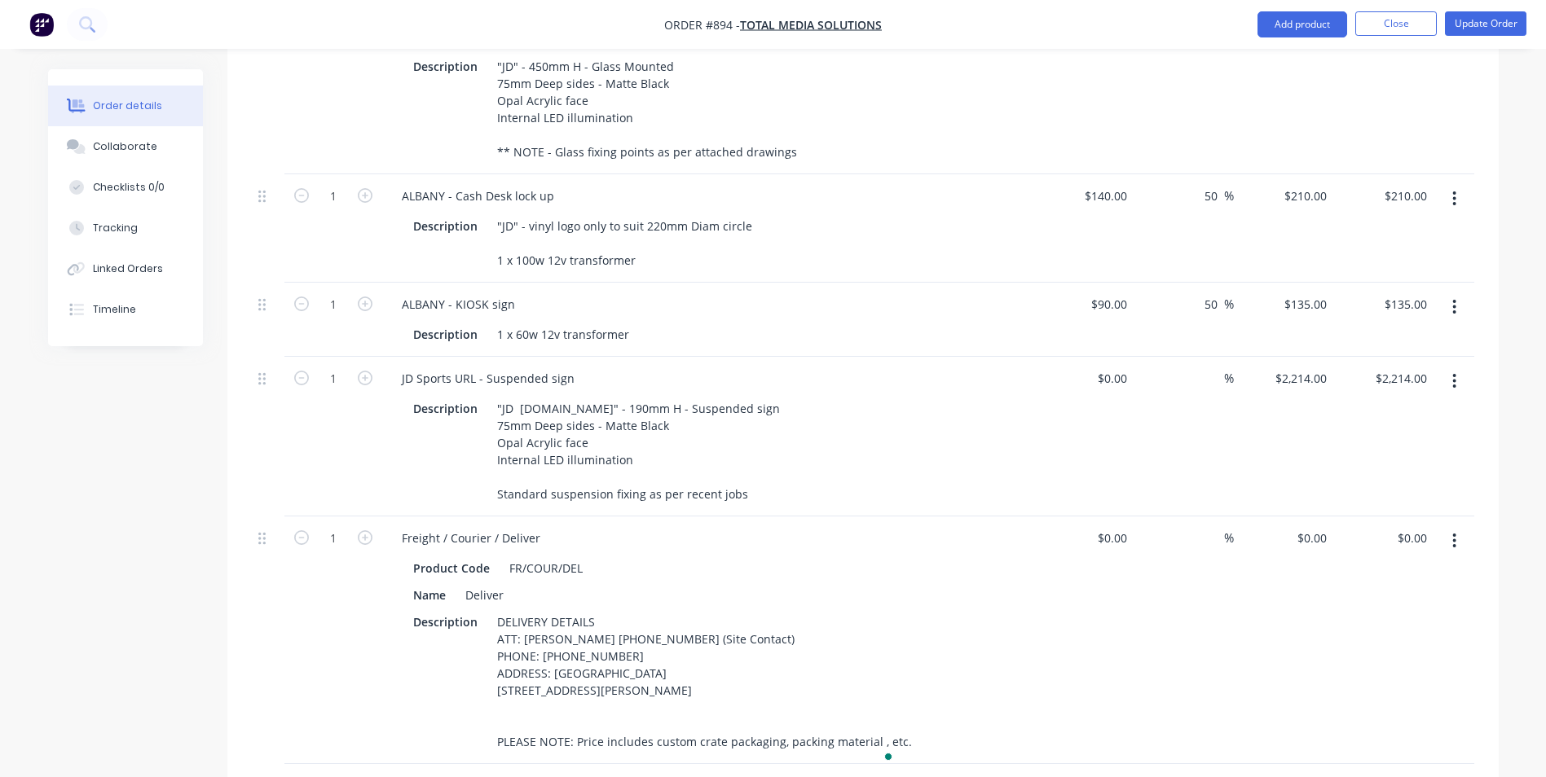
click at [1046, 702] on div "$0.00 $0.00" at bounding box center [1084, 641] width 100 height 248
click at [1112, 526] on div at bounding box center [1120, 538] width 25 height 24
type input "$3,200.00"
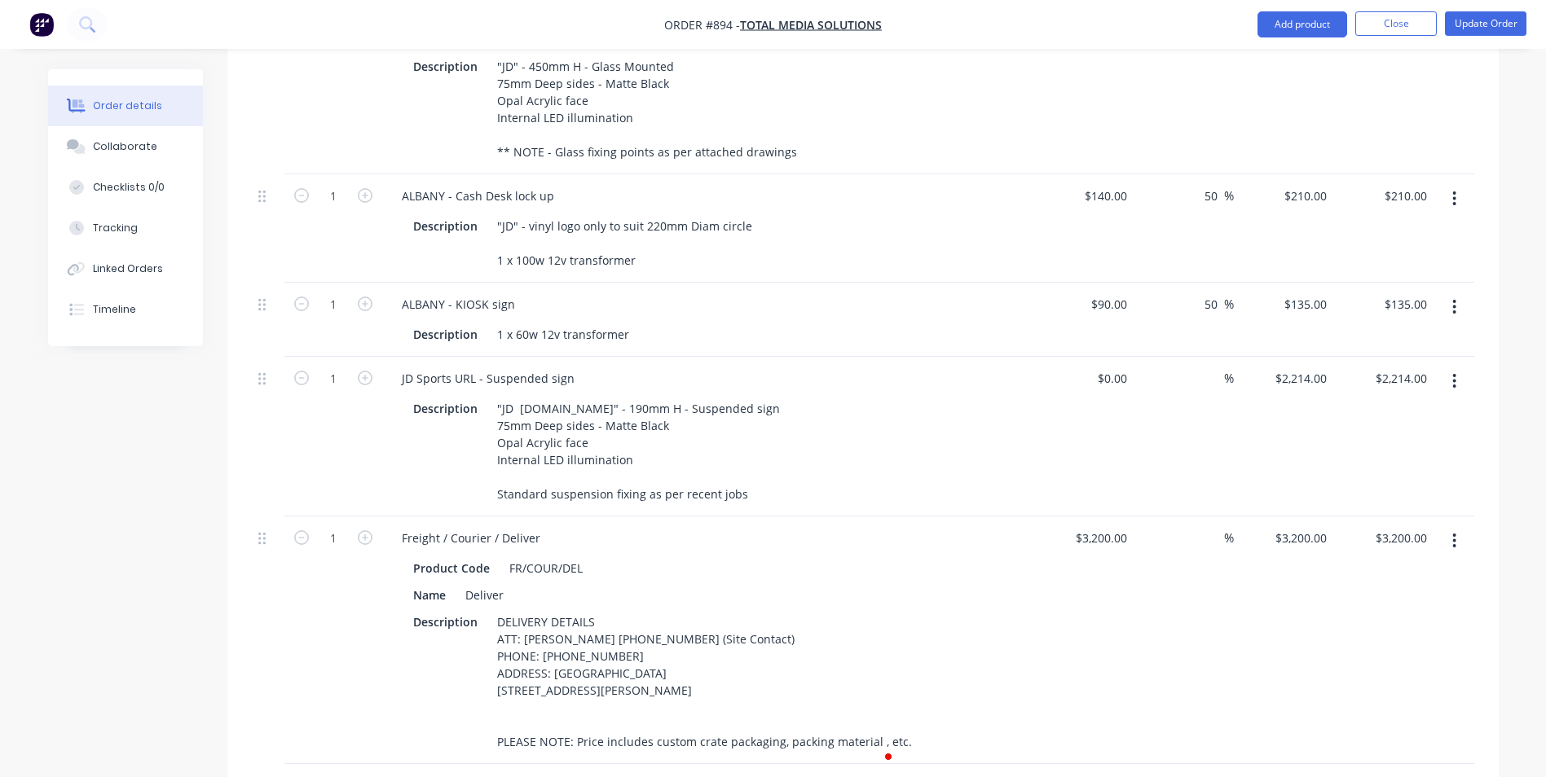
click at [1119, 535] on div "$3,200.00 $3,200.00" at bounding box center [1084, 641] width 100 height 248
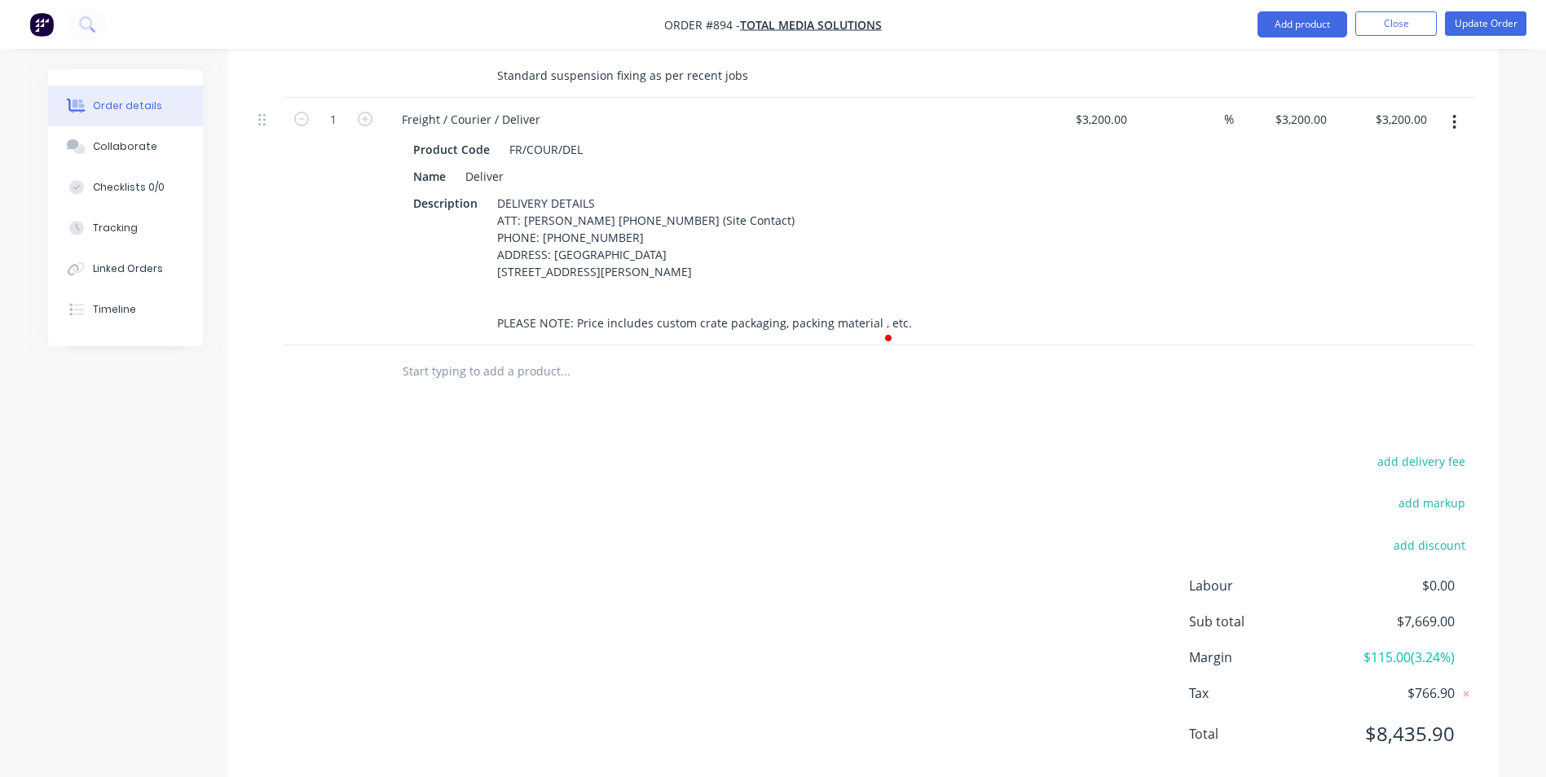
scroll to position [1079, 0]
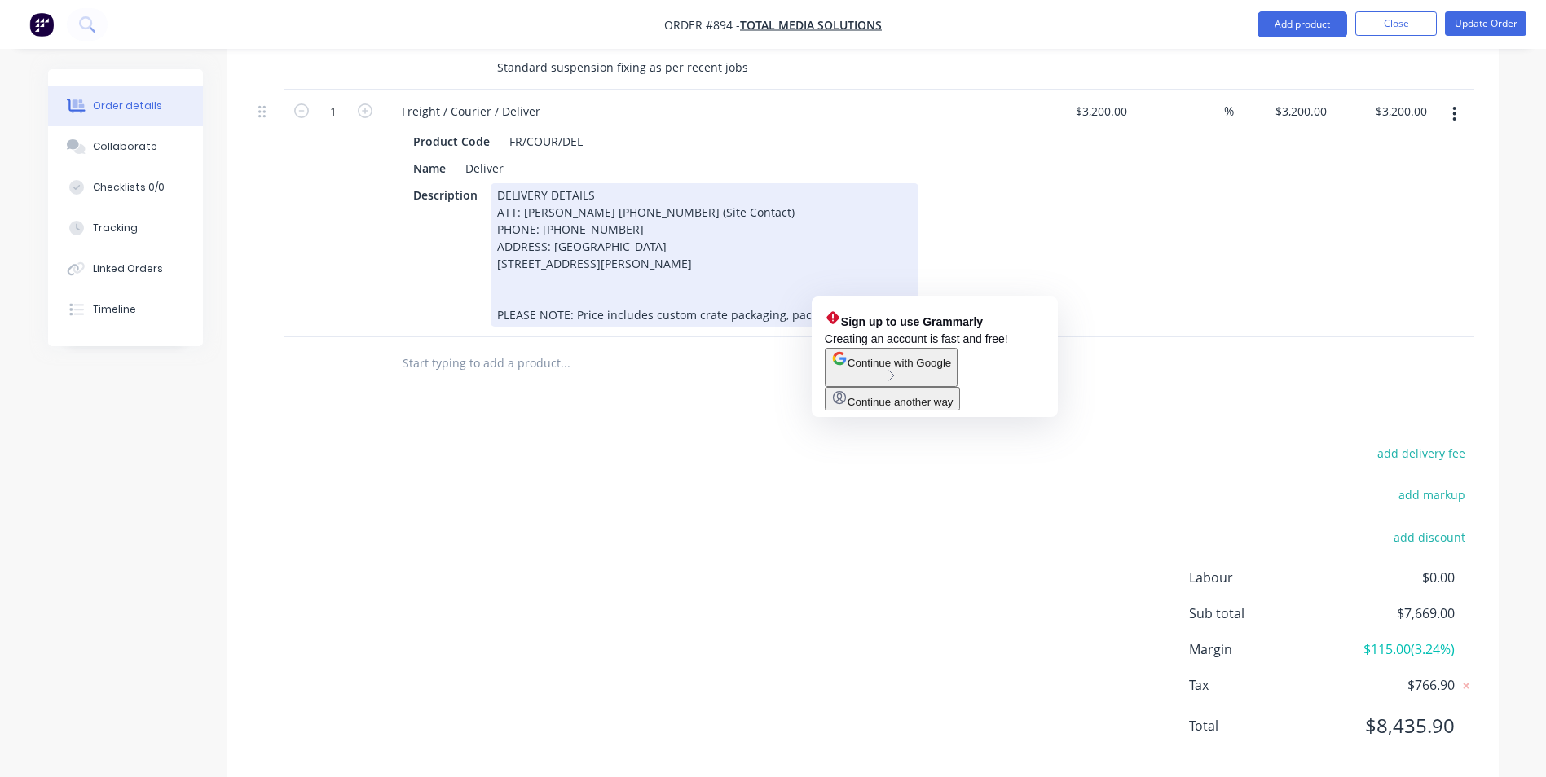
click at [870, 284] on div "DELIVERY DETAILS ATT: [PERSON_NAME] [PHONE_NUMBER] (Site Contact) PHONE: [PHONE…" at bounding box center [705, 254] width 428 height 143
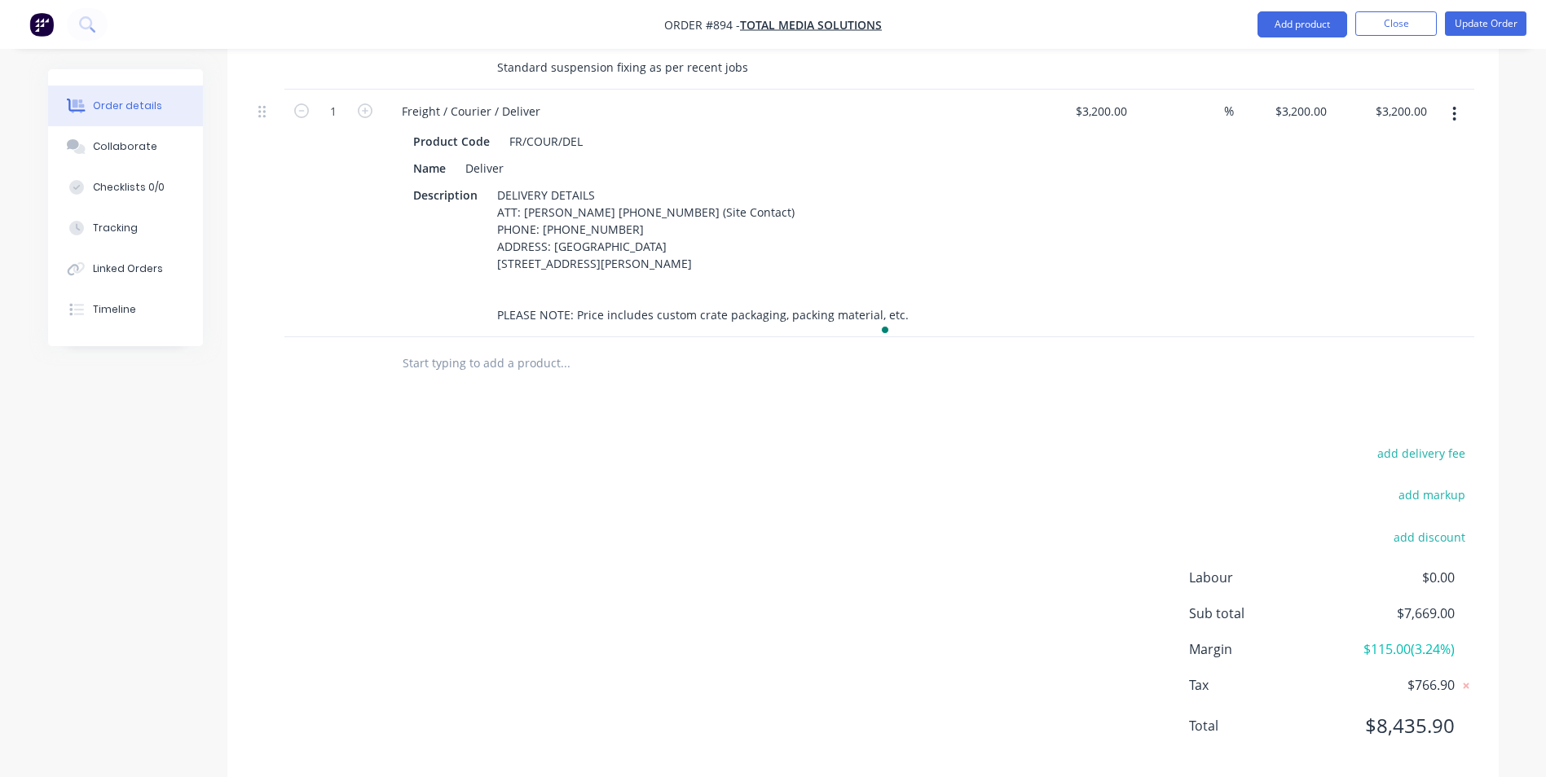
click at [860, 381] on div "Products Show / Hide columns Add product Qty Cost Markup Price Total External J…" at bounding box center [862, 114] width 1271 height 1336
click at [1469, 20] on button "Update Order" at bounding box center [1485, 23] width 81 height 24
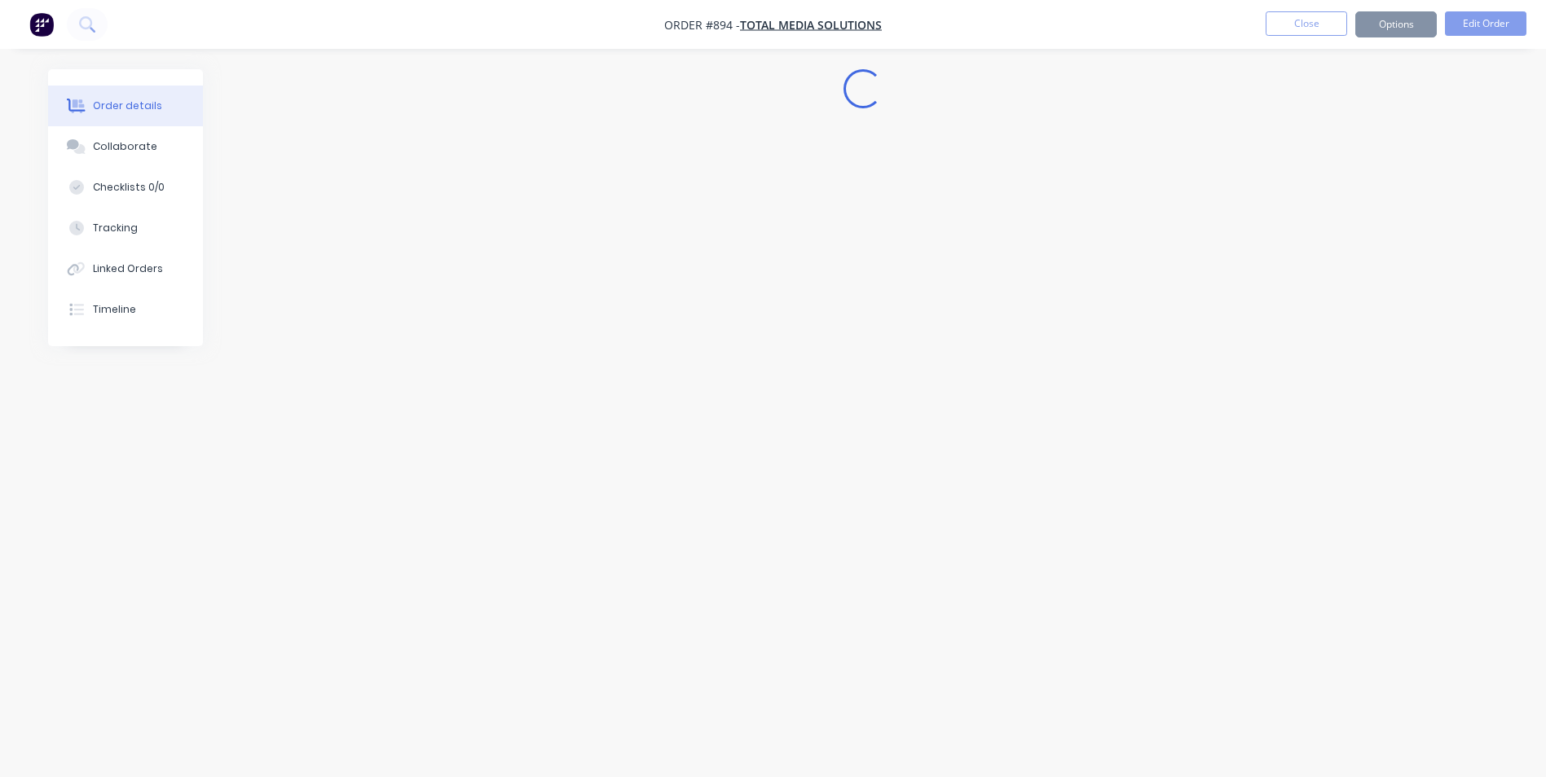
scroll to position [0, 0]
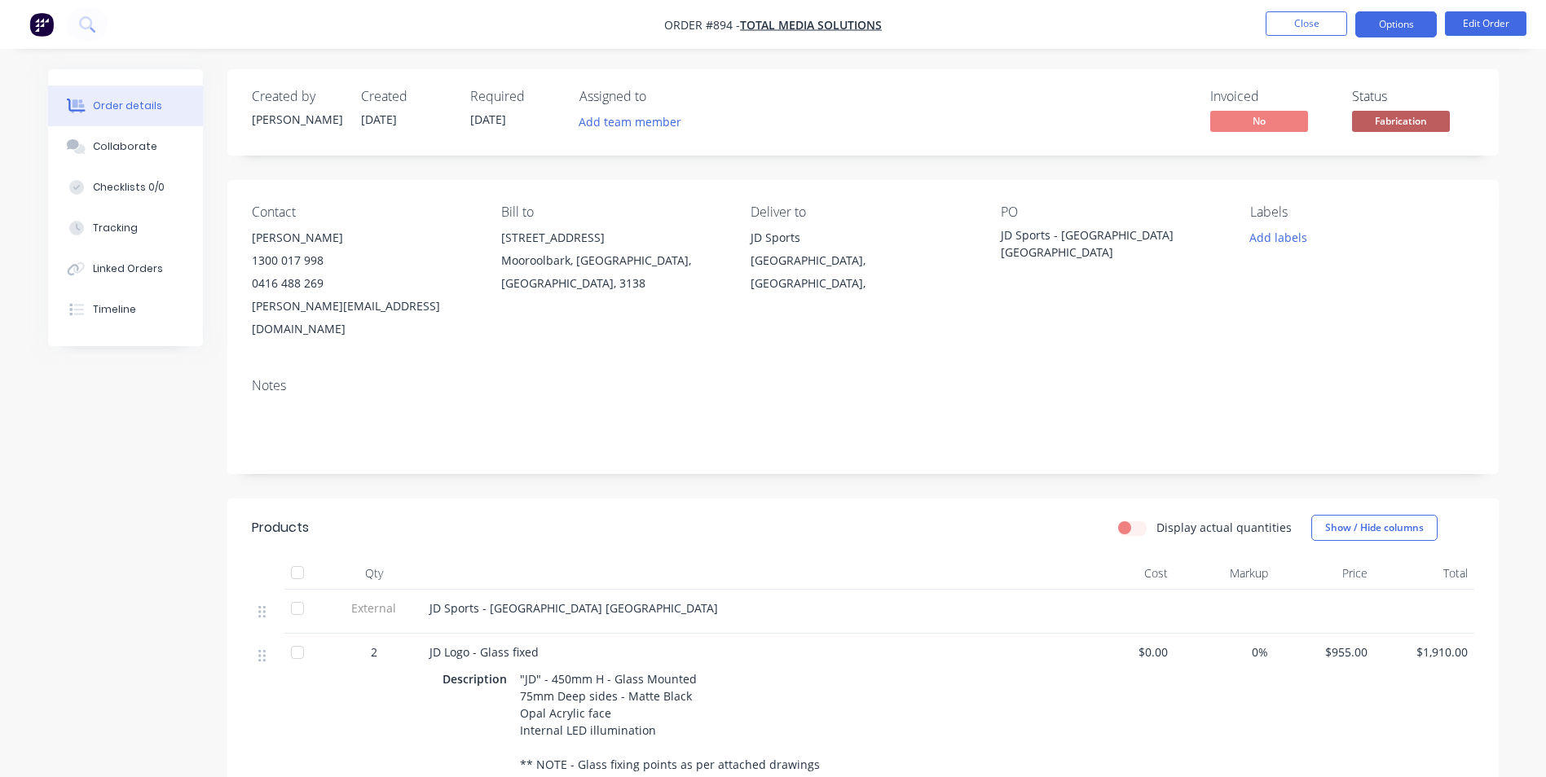
click at [1412, 19] on button "Options" at bounding box center [1395, 24] width 81 height 26
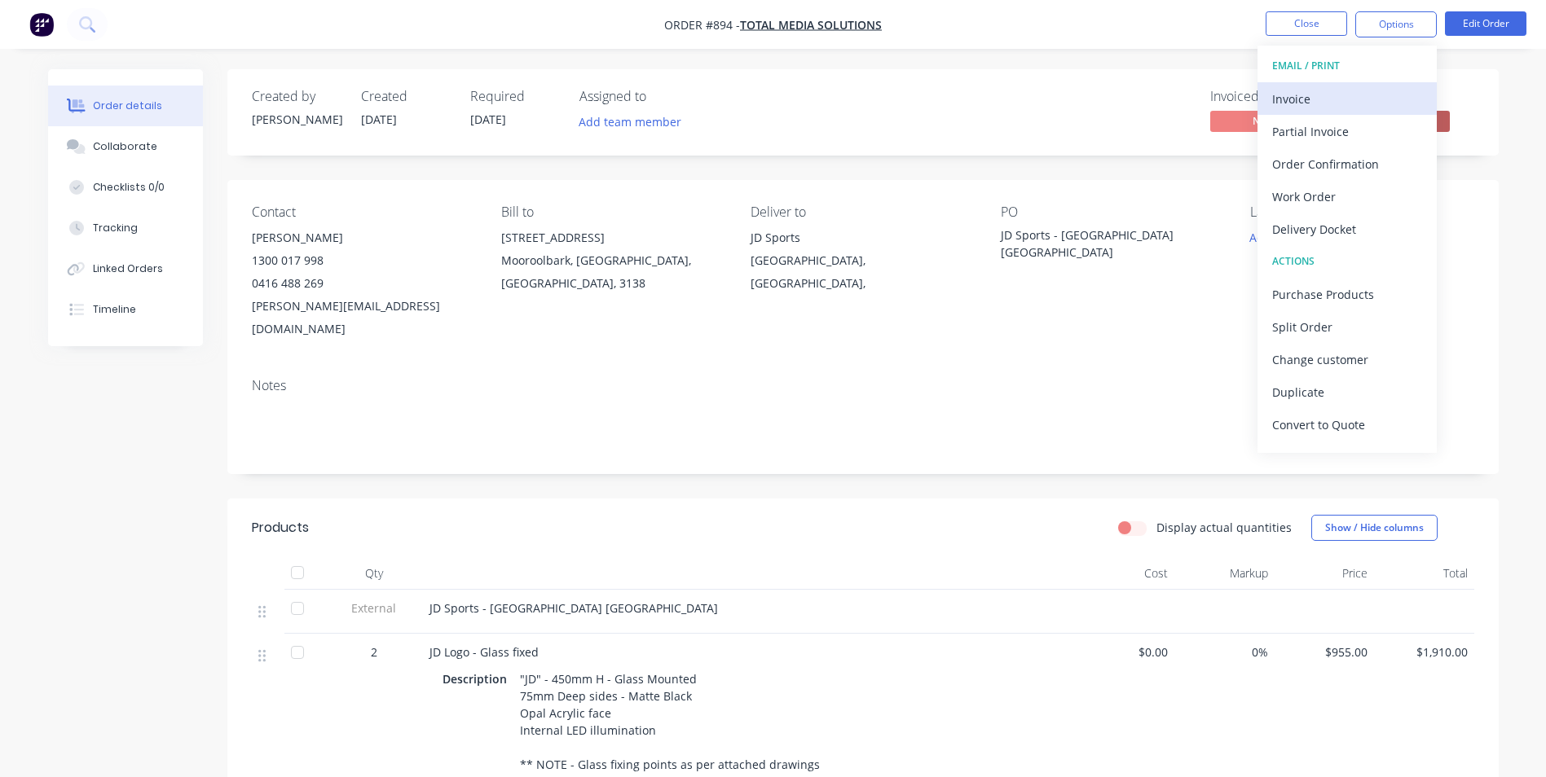
click at [1365, 96] on div "Invoice" at bounding box center [1347, 99] width 150 height 24
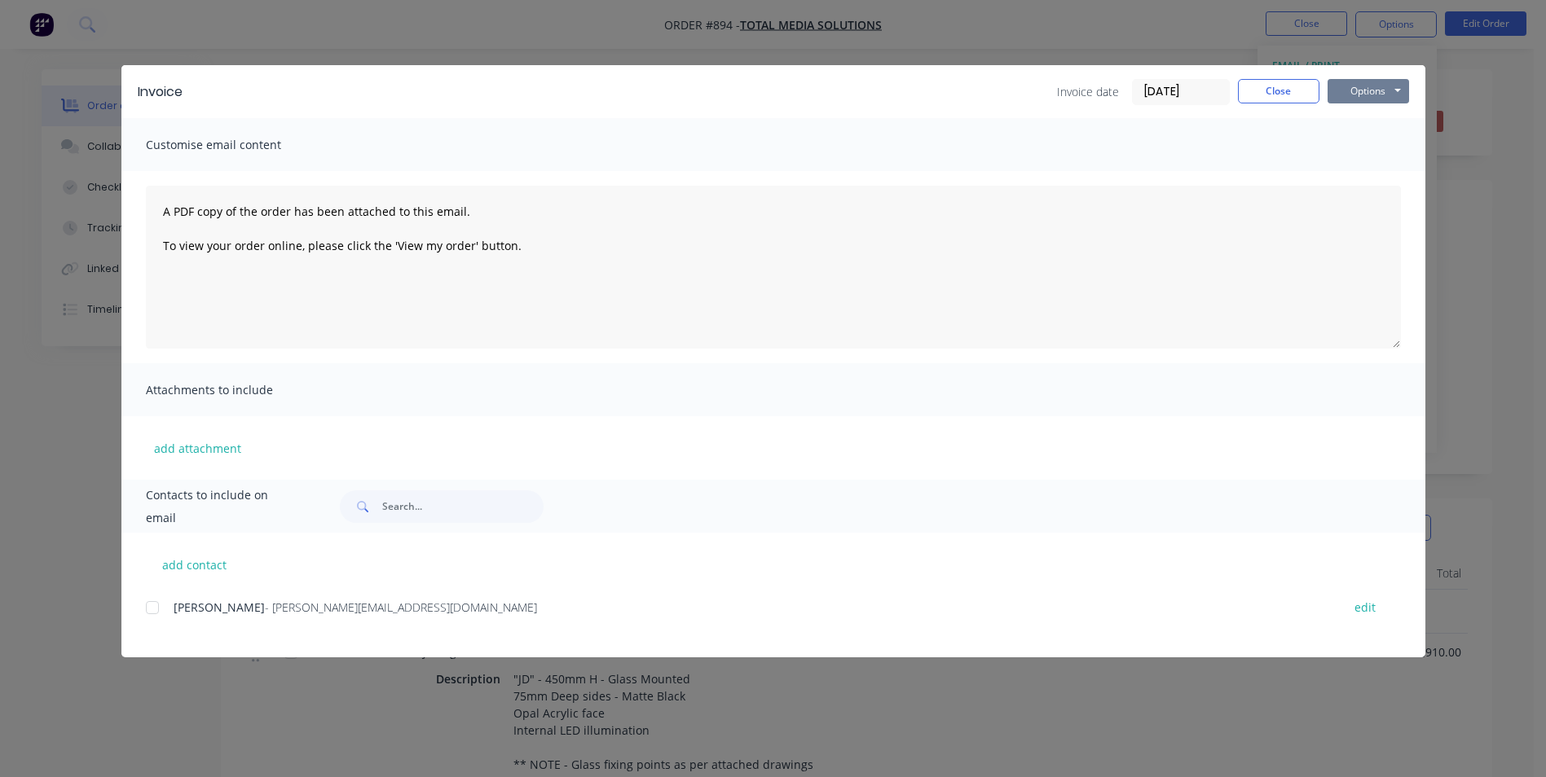
click at [1363, 95] on button "Options" at bounding box center [1368, 91] width 81 height 24
click at [1387, 140] on button "Print" at bounding box center [1380, 147] width 104 height 27
click at [1279, 89] on button "Close" at bounding box center [1278, 91] width 81 height 24
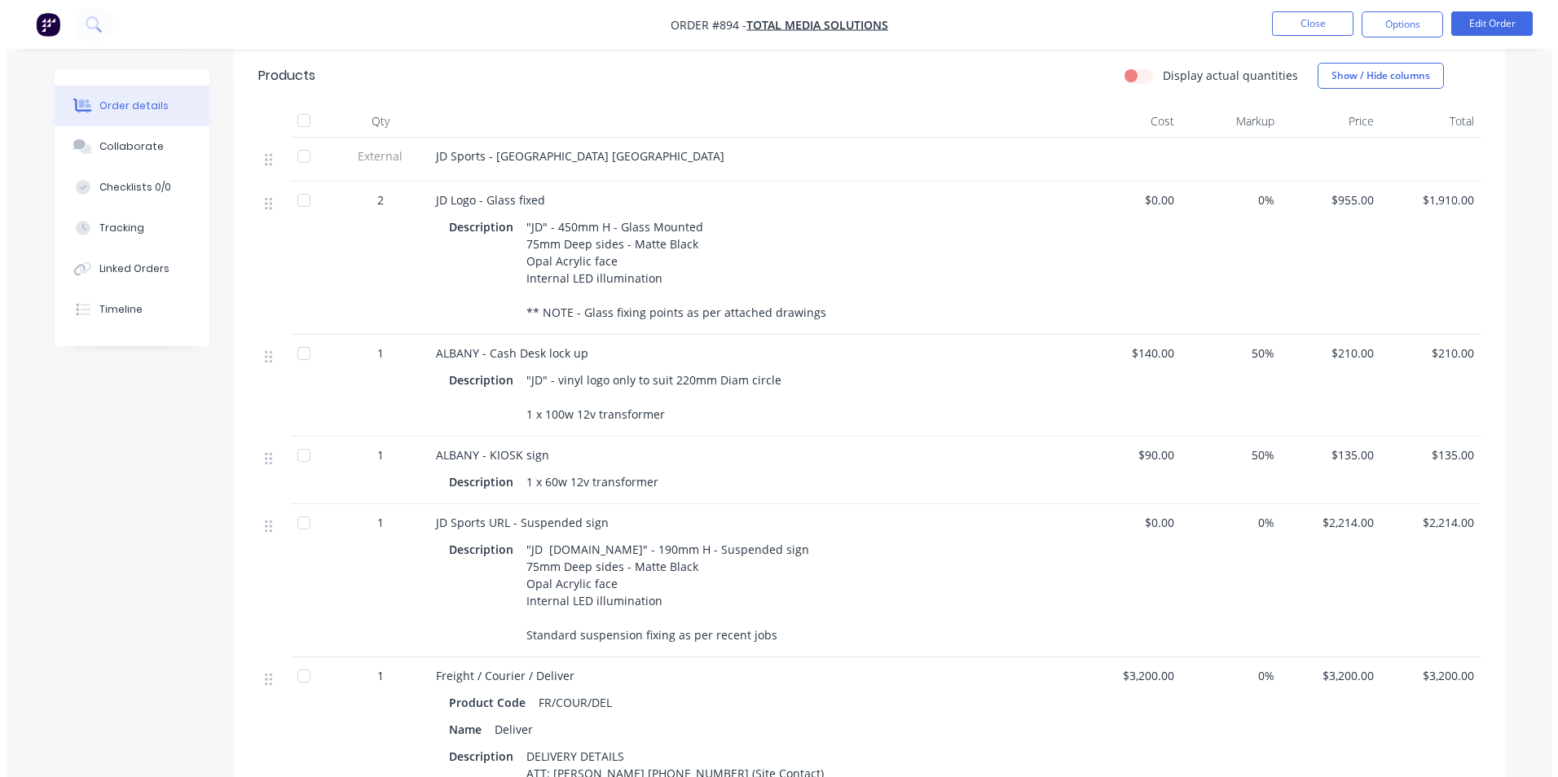
scroll to position [451, 0]
click at [1414, 20] on button "Options" at bounding box center [1395, 24] width 81 height 26
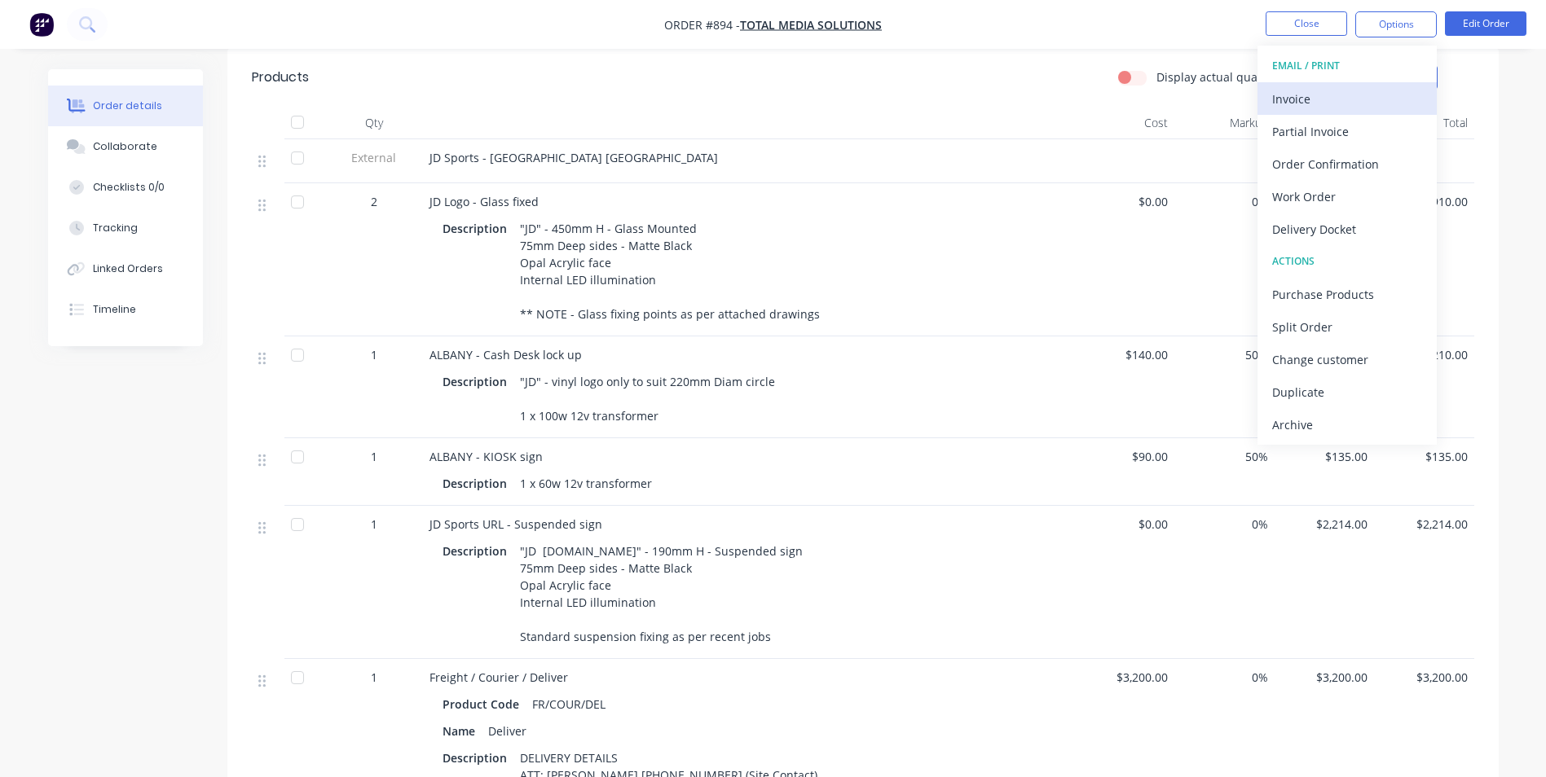
click at [1349, 90] on div "Invoice" at bounding box center [1347, 99] width 150 height 24
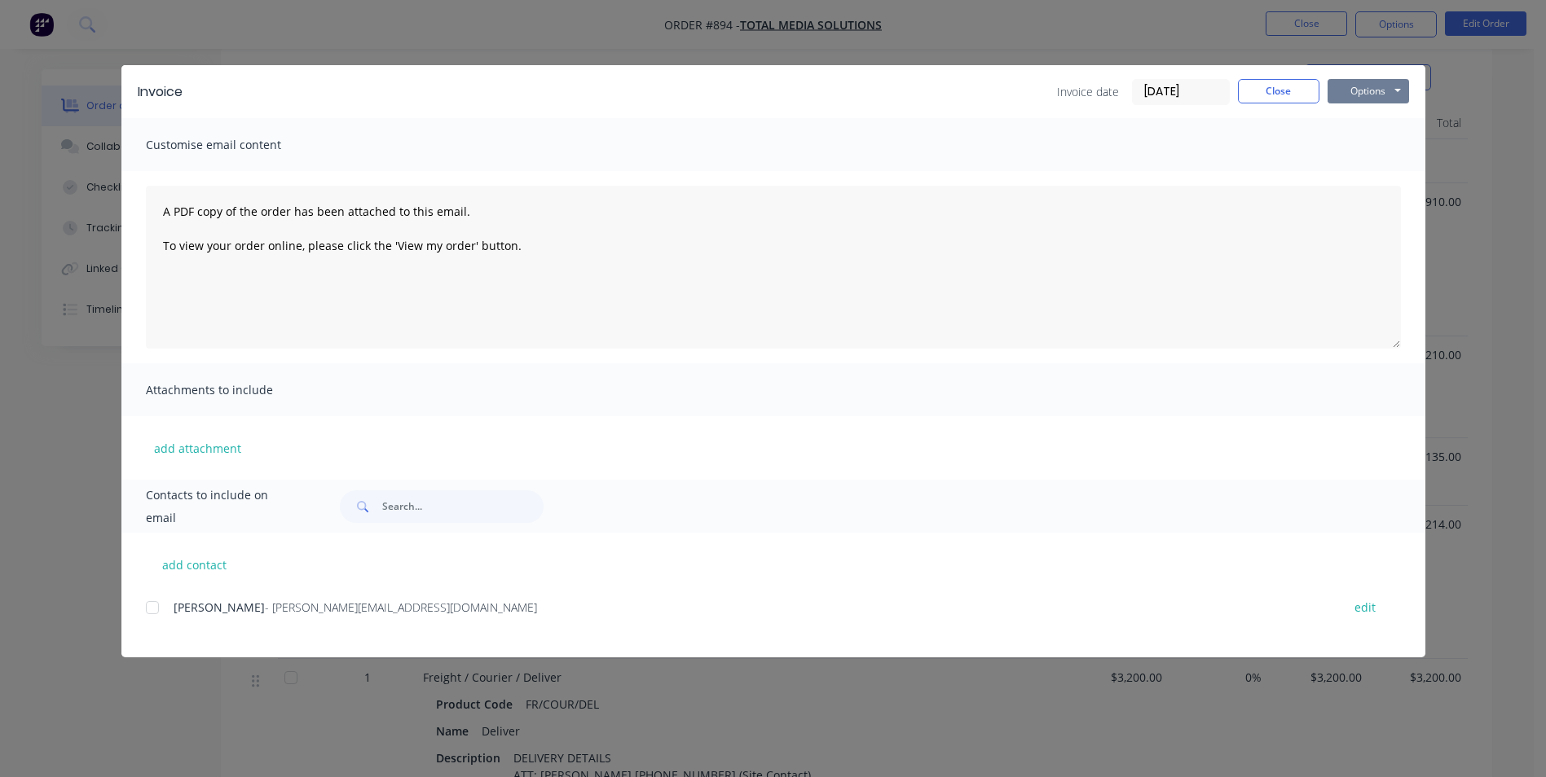
click at [1350, 93] on button "Options" at bounding box center [1368, 91] width 81 height 24
click at [1354, 148] on button "Print" at bounding box center [1380, 147] width 104 height 27
